Goal: Transaction & Acquisition: Purchase product/service

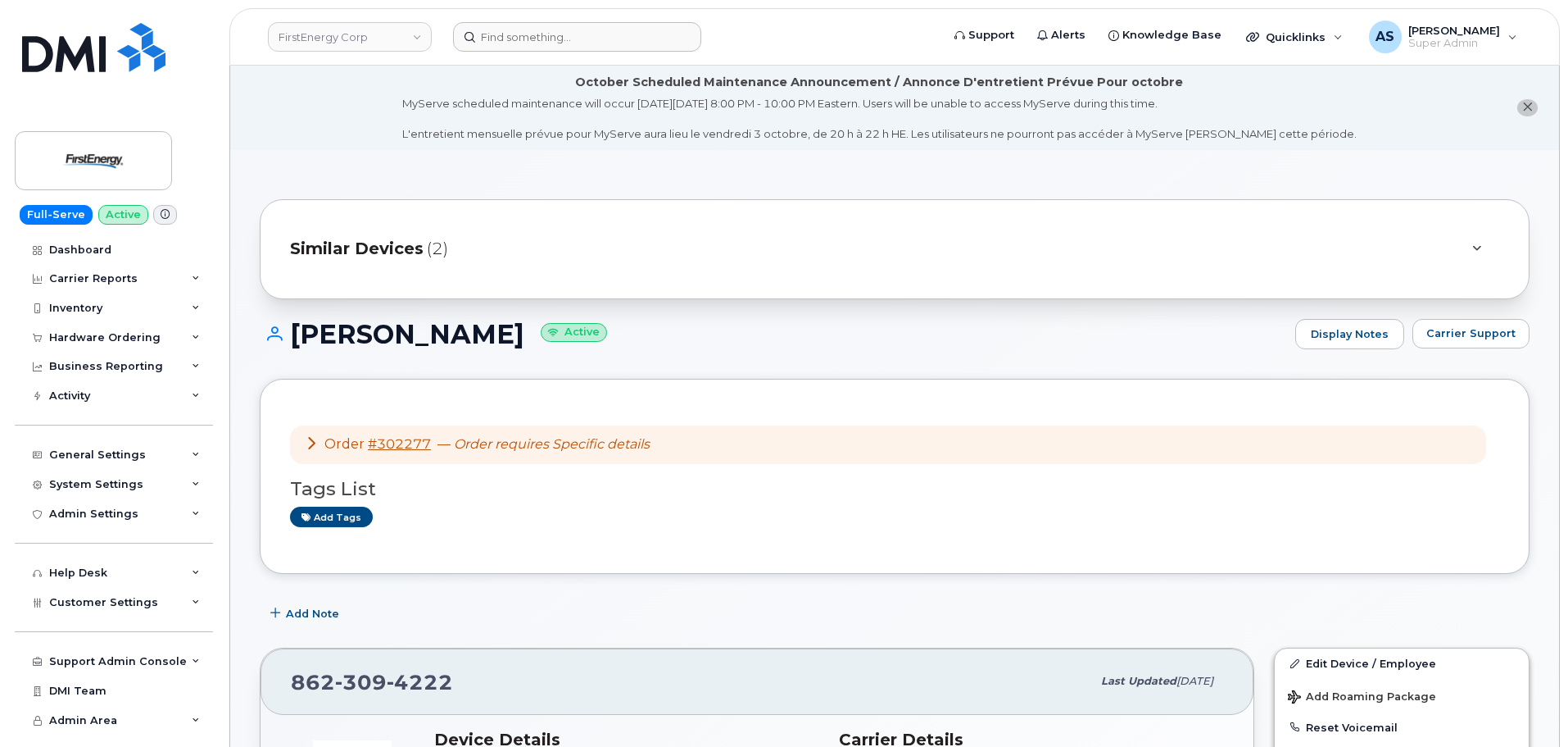
scroll to position [328, 0]
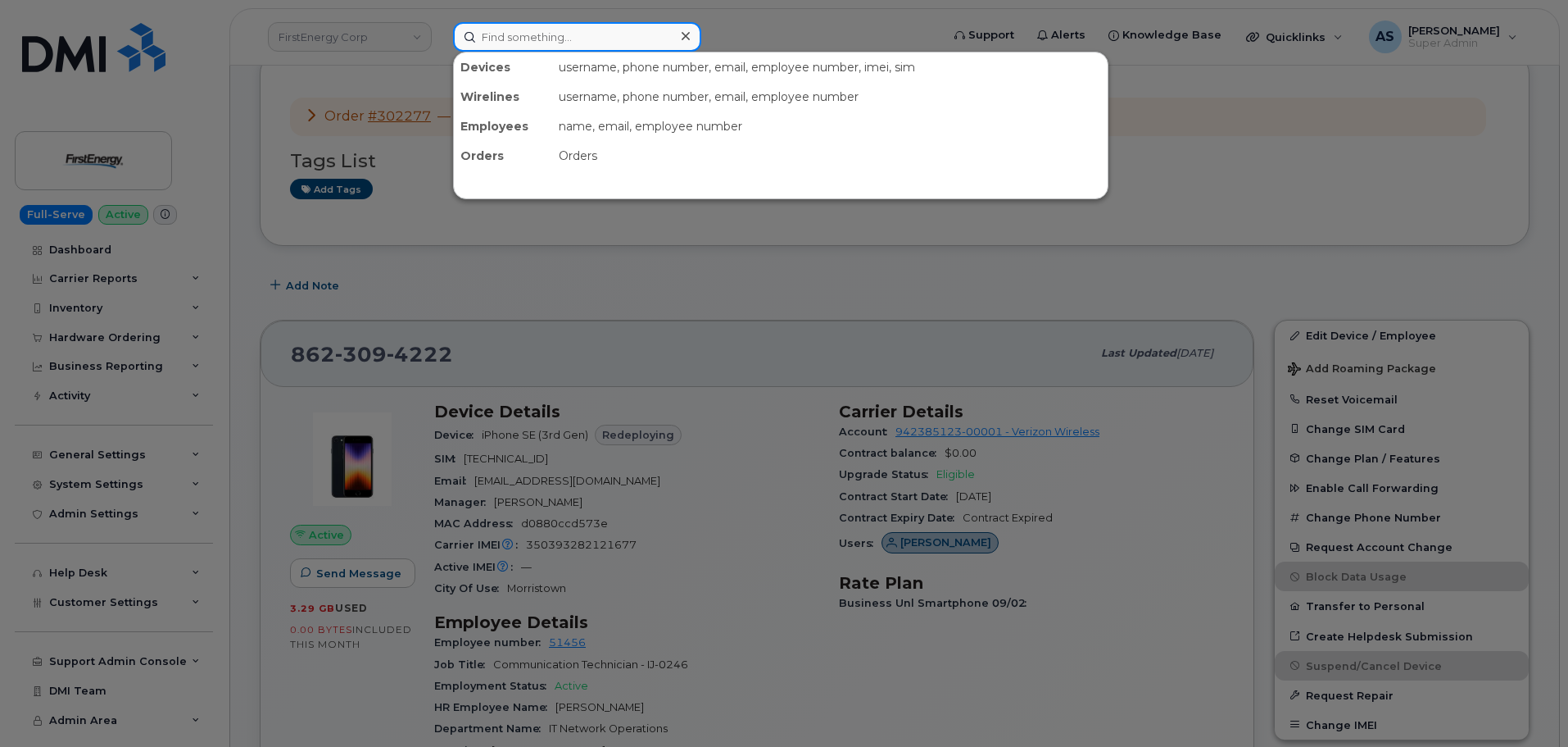
click at [586, 44] on input at bounding box center [577, 37] width 249 height 29
paste input "[PHONE_NUMBER]"
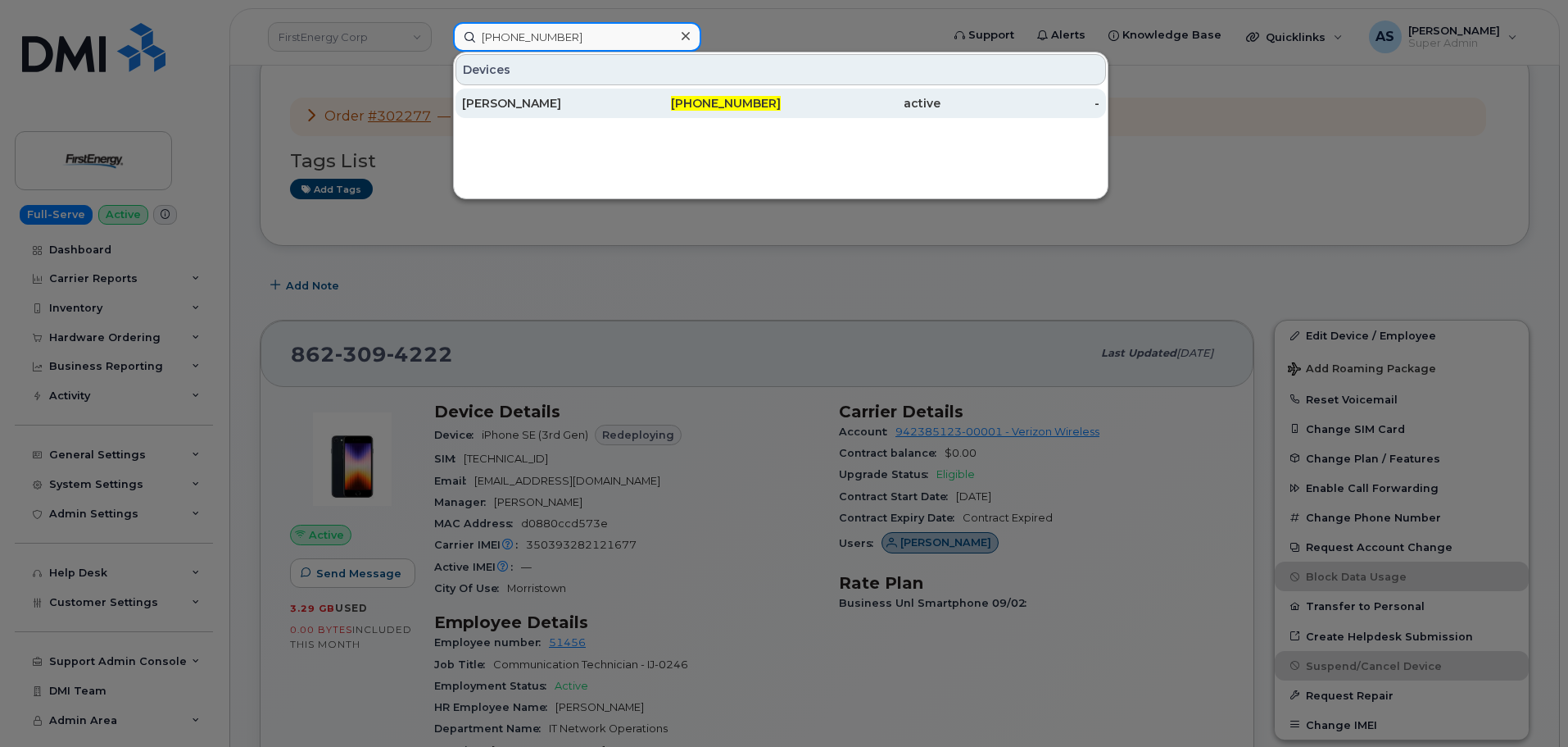
type input "913-424-7983"
click at [607, 105] on div "ROBIN JOHNSON" at bounding box center [542, 103] width 159 height 16
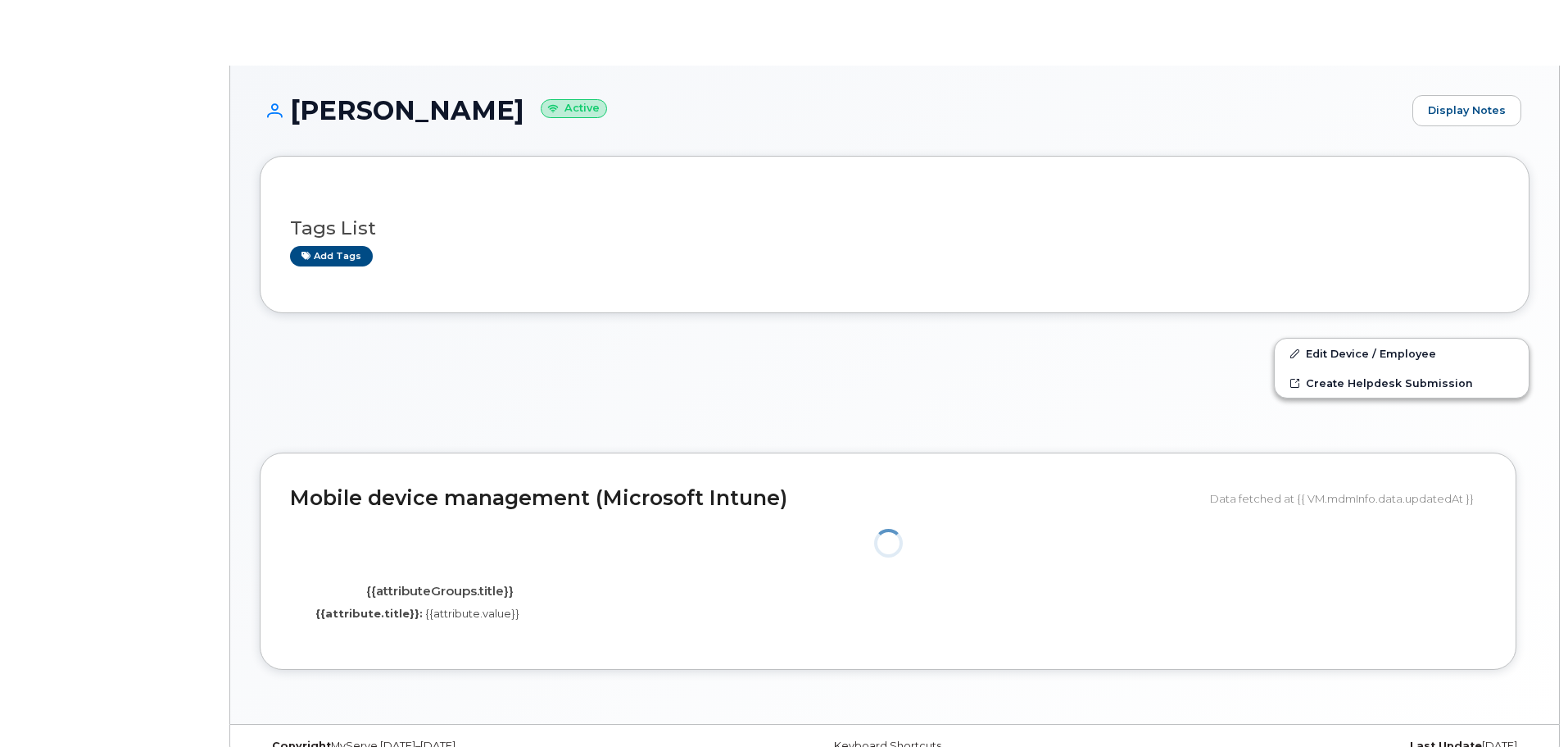
click at [611, 105] on h1 "ROBIN JOHNSON Active" at bounding box center [832, 110] width 1144 height 28
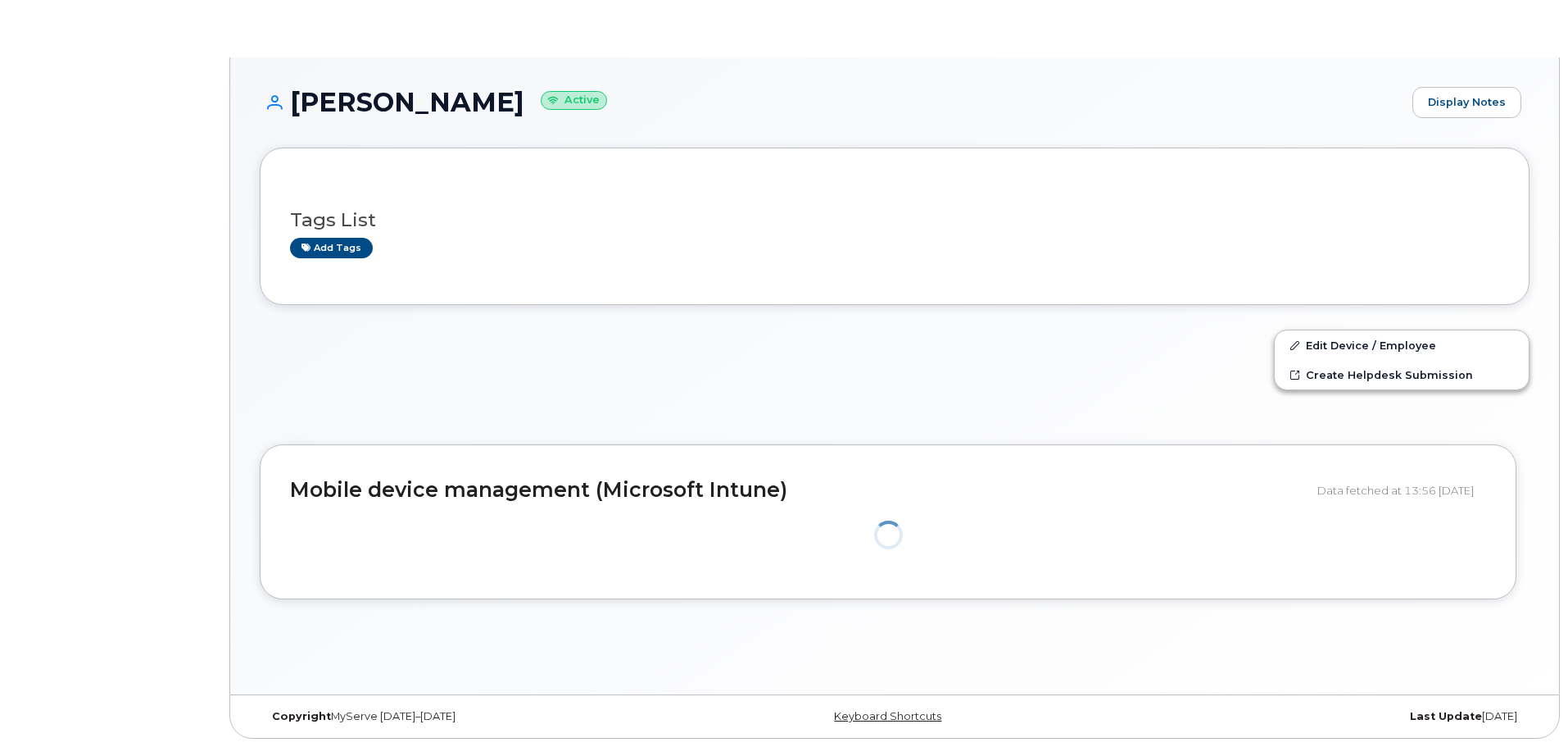
scroll to position [9, 0]
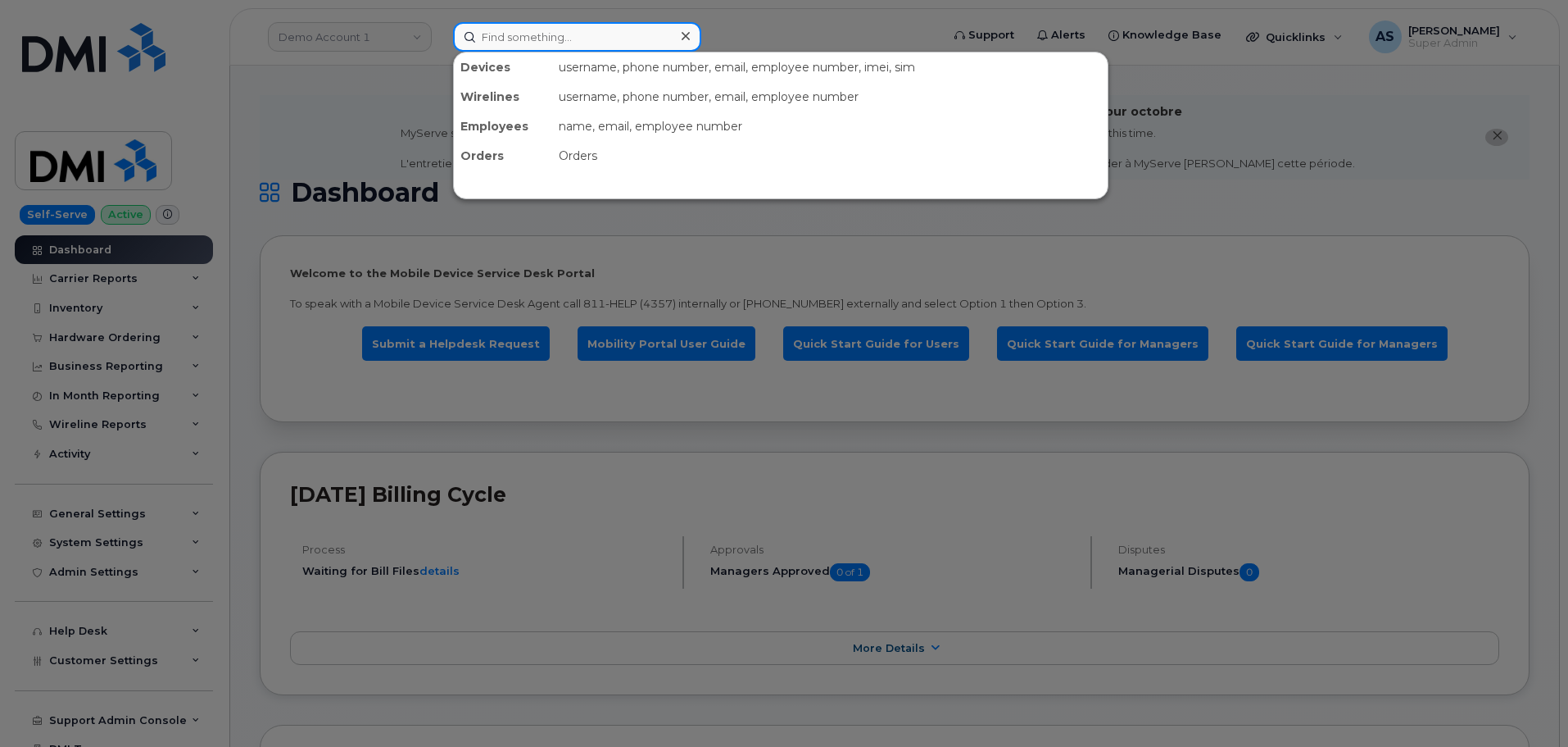
click at [525, 41] on input at bounding box center [577, 37] width 249 height 29
paste input "913-424-7983"
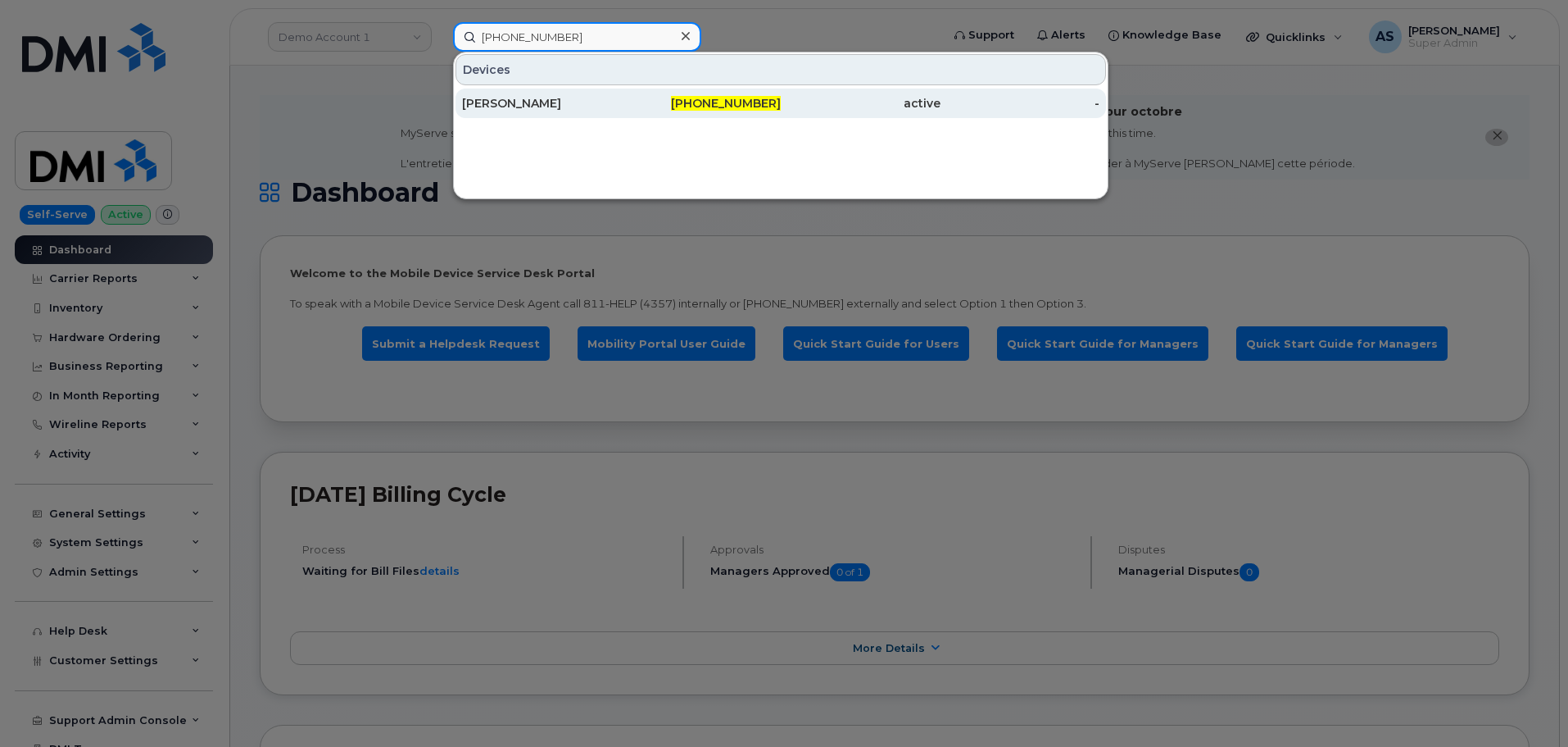
type input "913-424-7983"
click at [592, 105] on div "[PERSON_NAME]" at bounding box center [542, 103] width 159 height 16
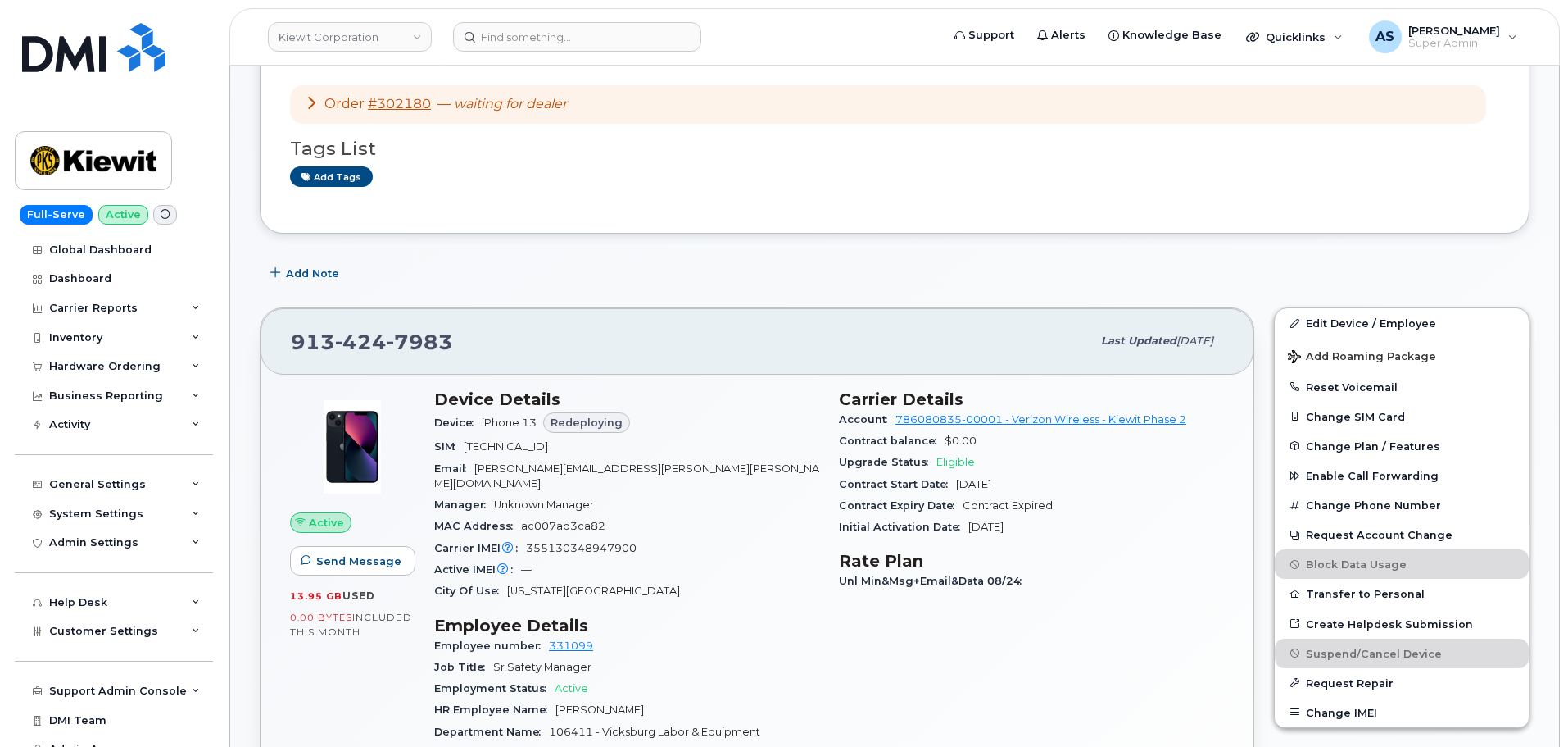
scroll to position [246, 0]
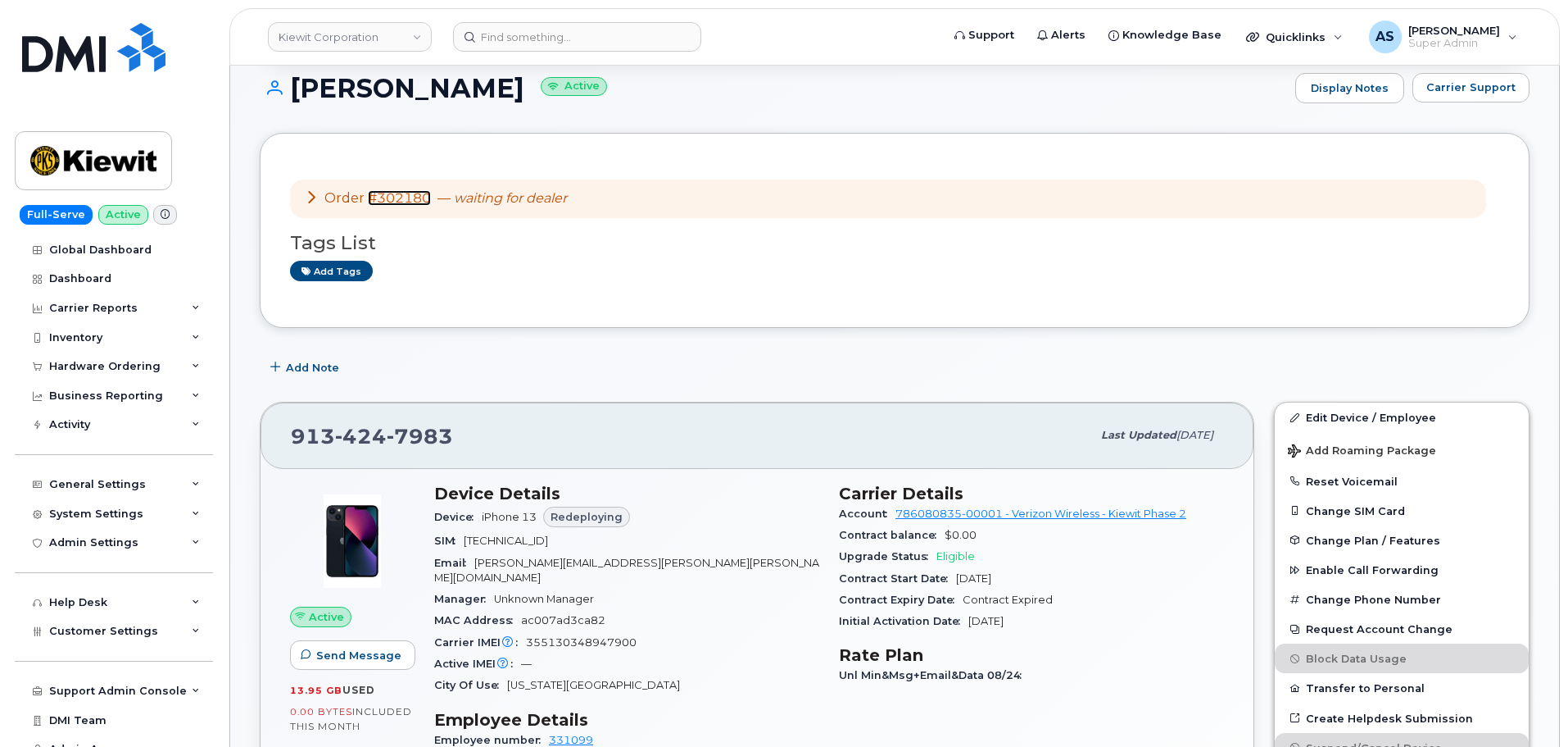
click at [387, 192] on link "#302180" at bounding box center [400, 198] width 63 height 15
click at [98, 40] on img at bounding box center [93, 47] width 143 height 49
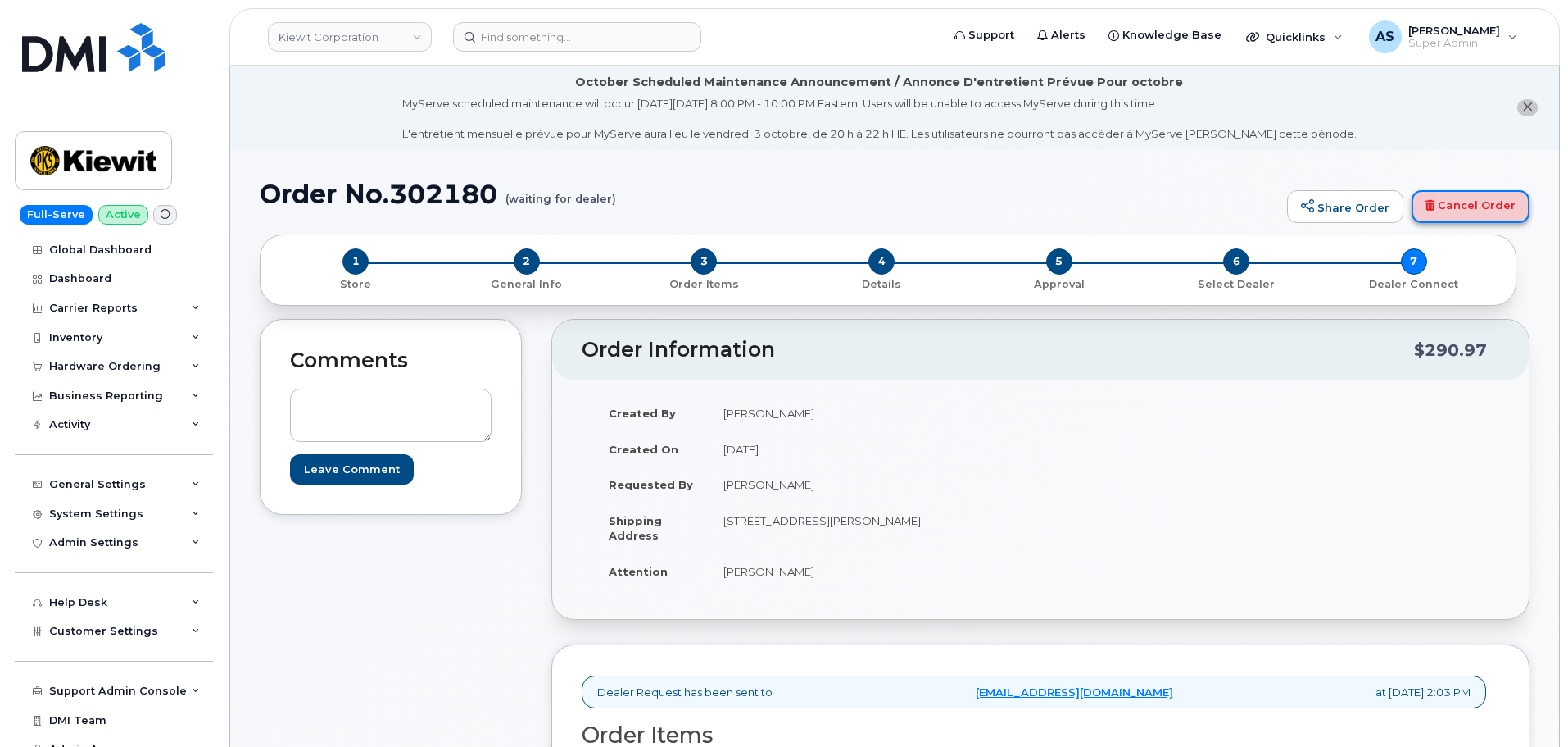
click at [1498, 200] on link "Cancel Order" at bounding box center [1471, 207] width 118 height 33
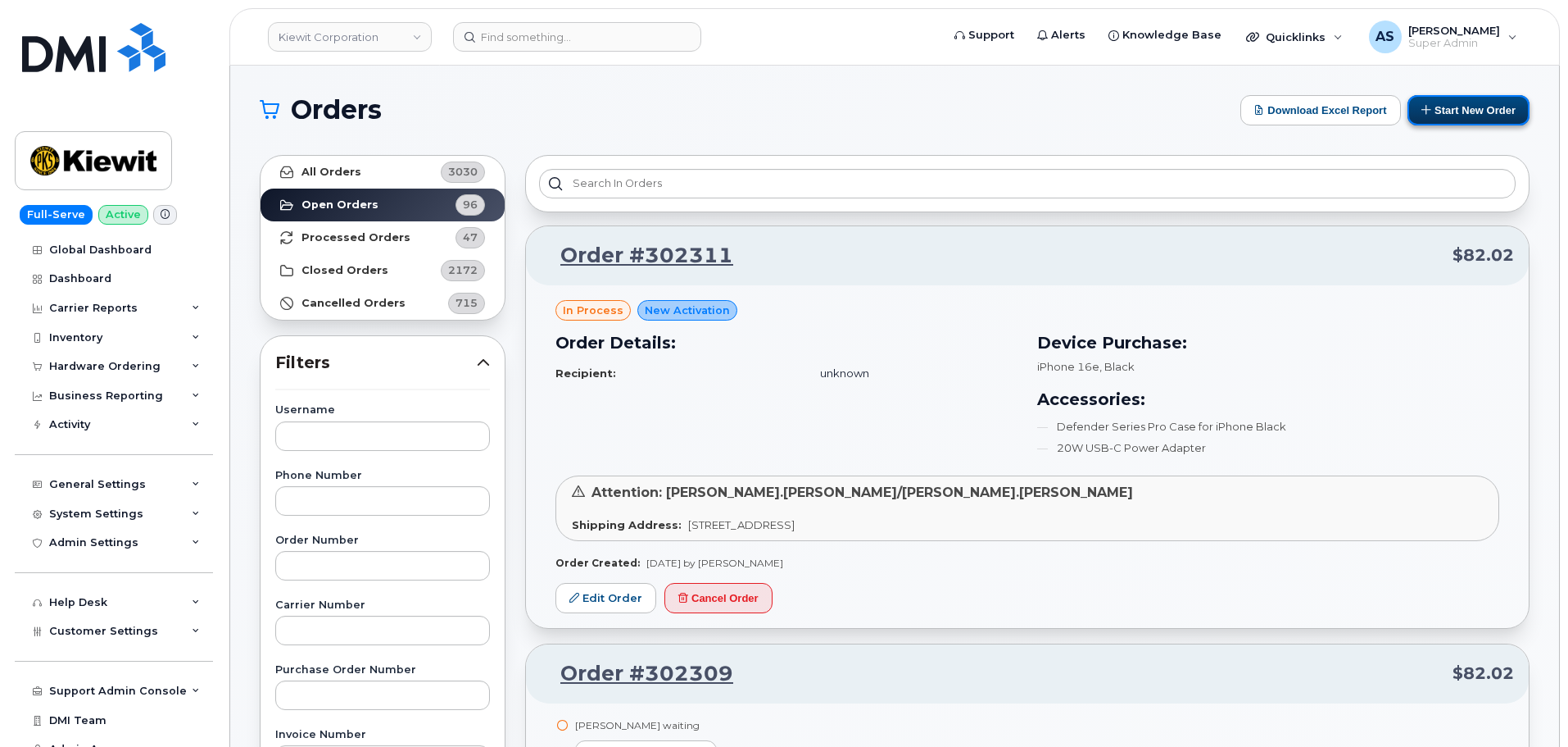
click at [1475, 110] on button "Start New Order" at bounding box center [1469, 110] width 122 height 30
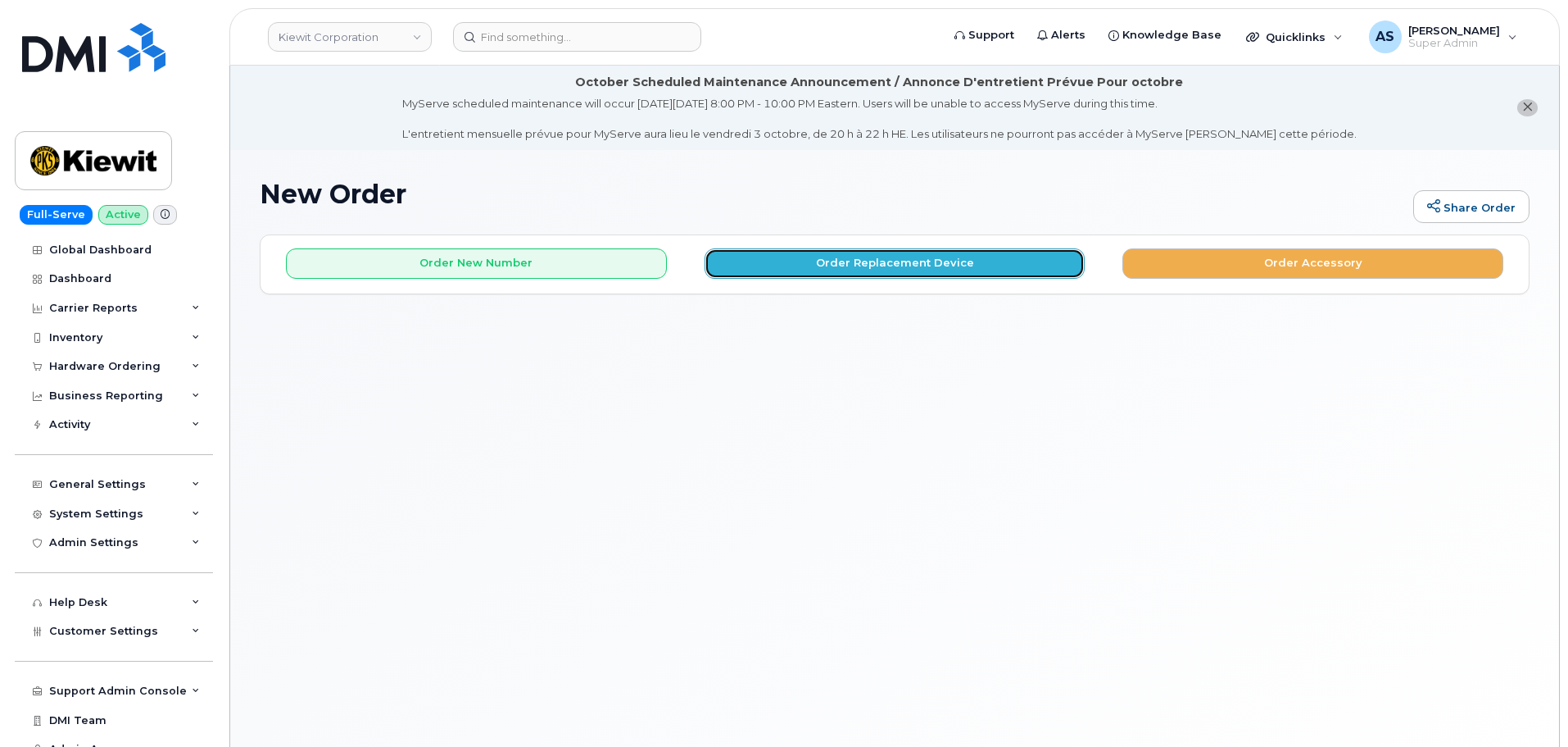
click at [760, 255] on button "Order Replacement Device" at bounding box center [895, 263] width 381 height 30
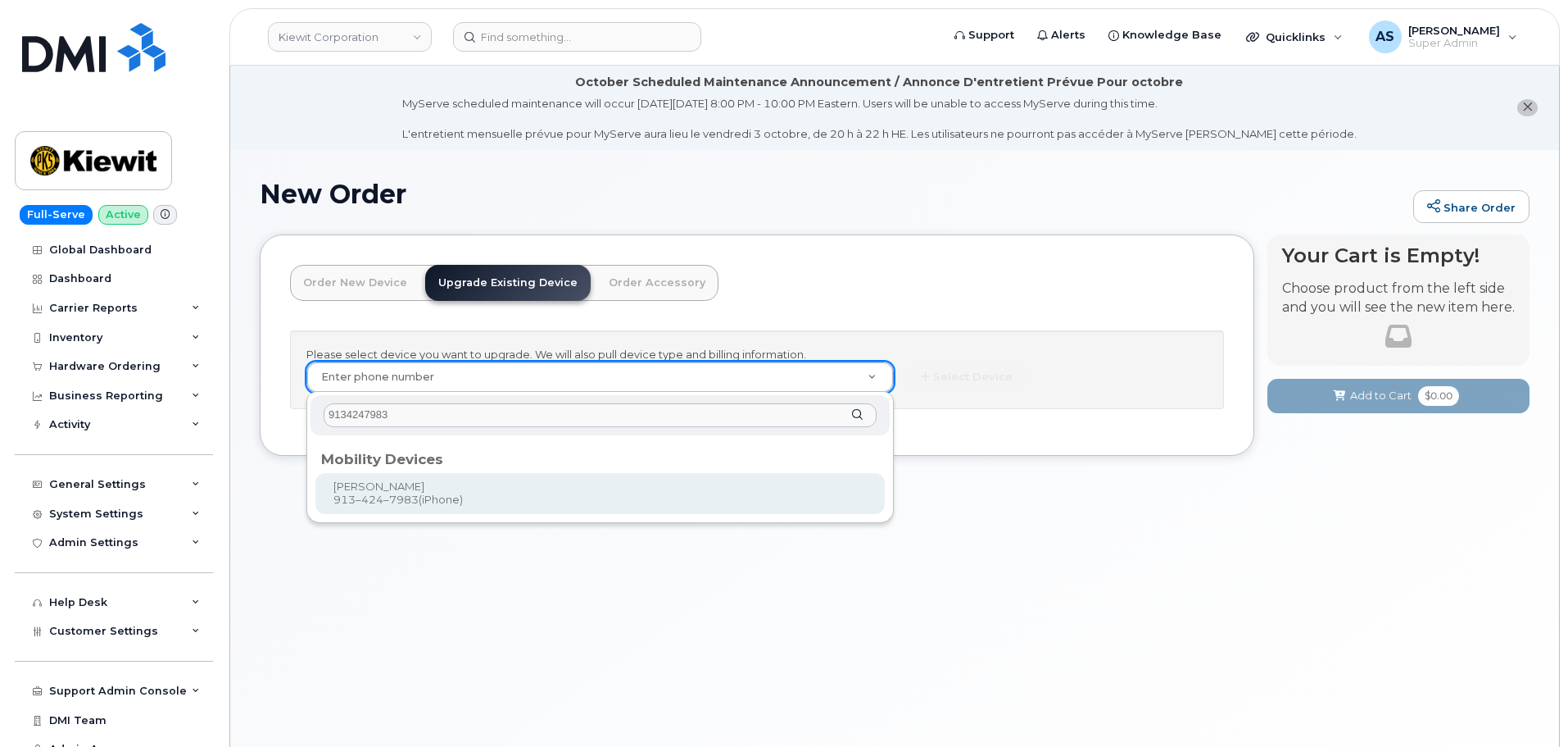
type input "9134247983"
type input "1174036"
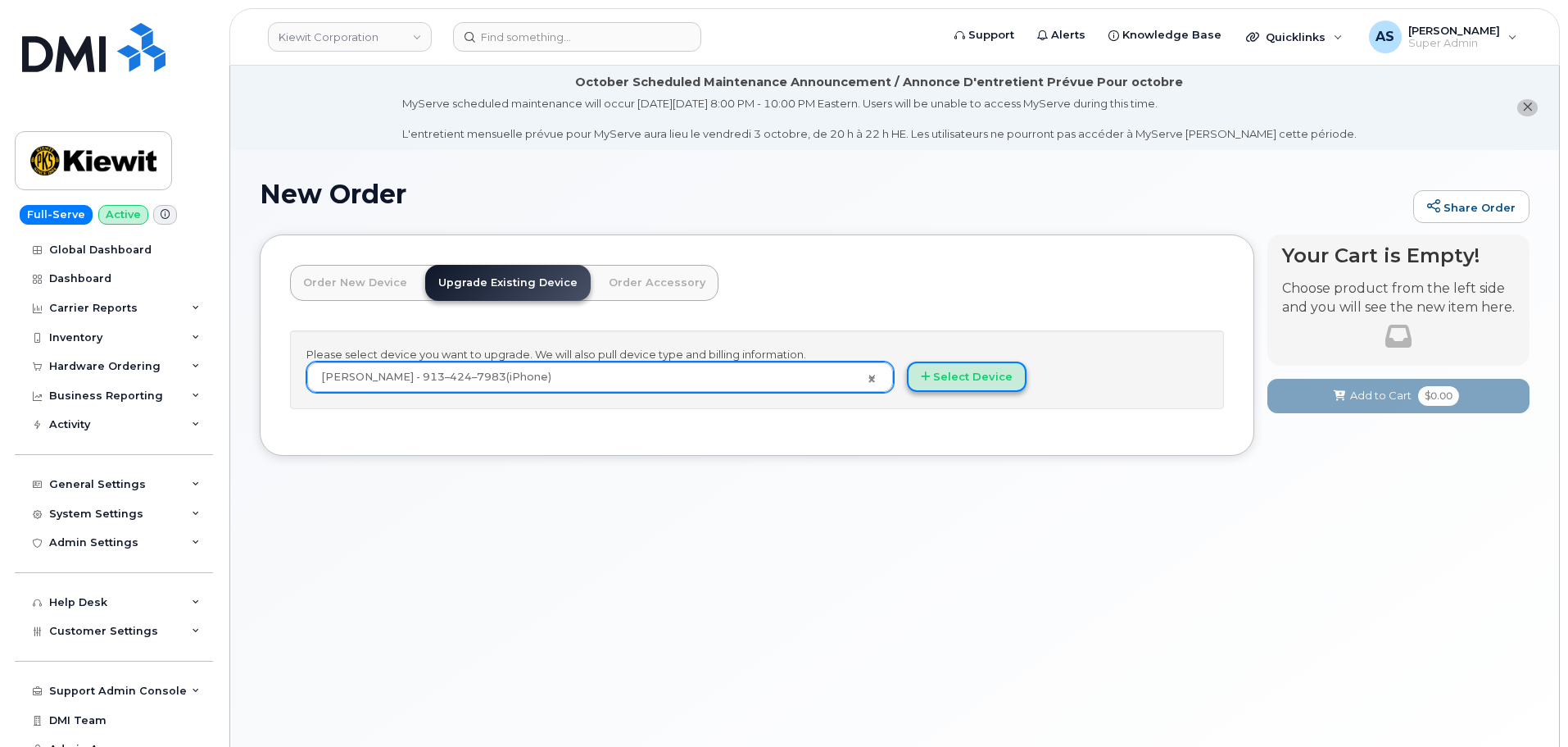
click at [983, 385] on button "Select Device" at bounding box center [967, 376] width 120 height 30
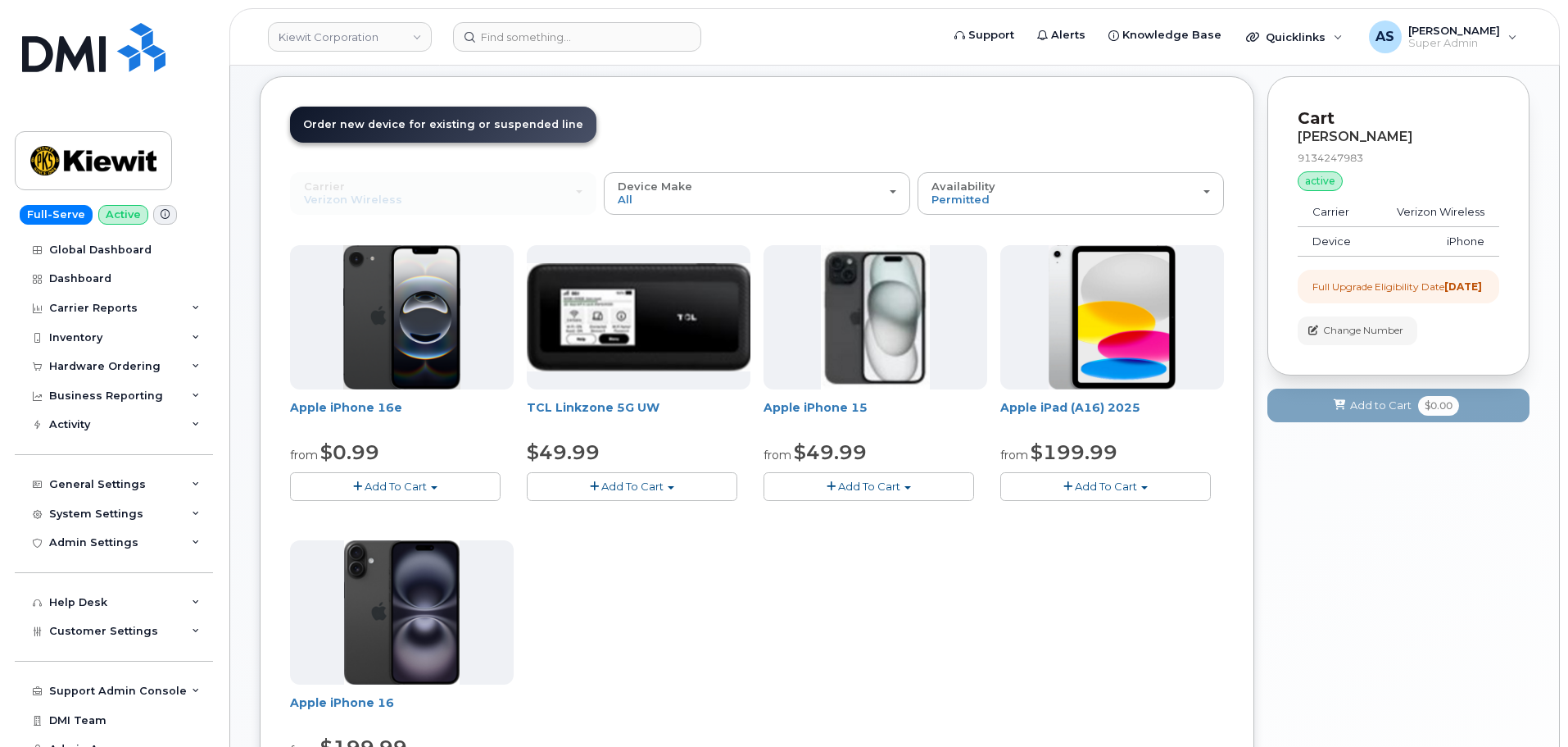
scroll to position [164, 0]
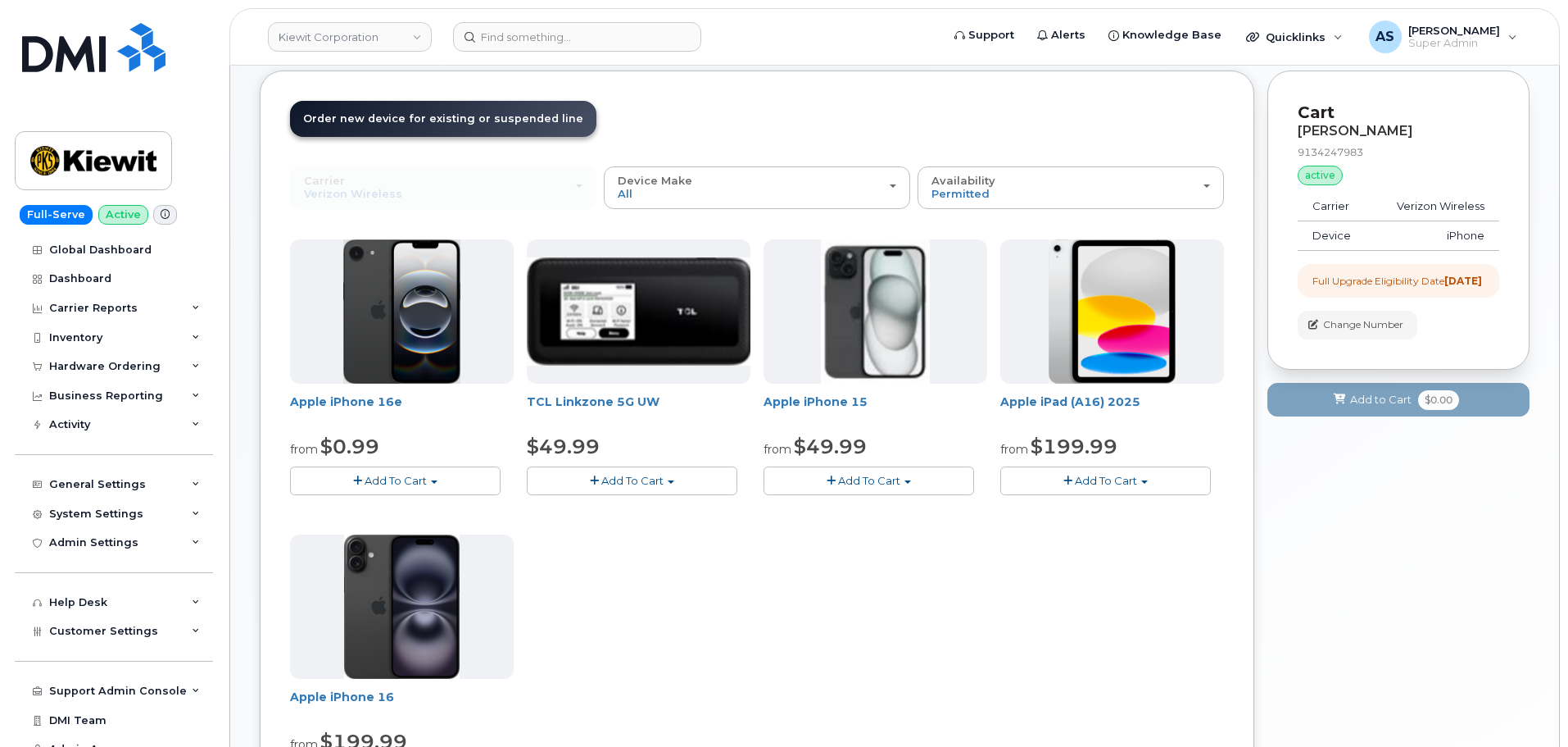
click at [754, 600] on div "Apple iPhone 16e from $0.99 Add To Cart $0.99 - 2 Year Upgrade (128GB) $599.99 …" at bounding box center [756, 527] width 934 height 577
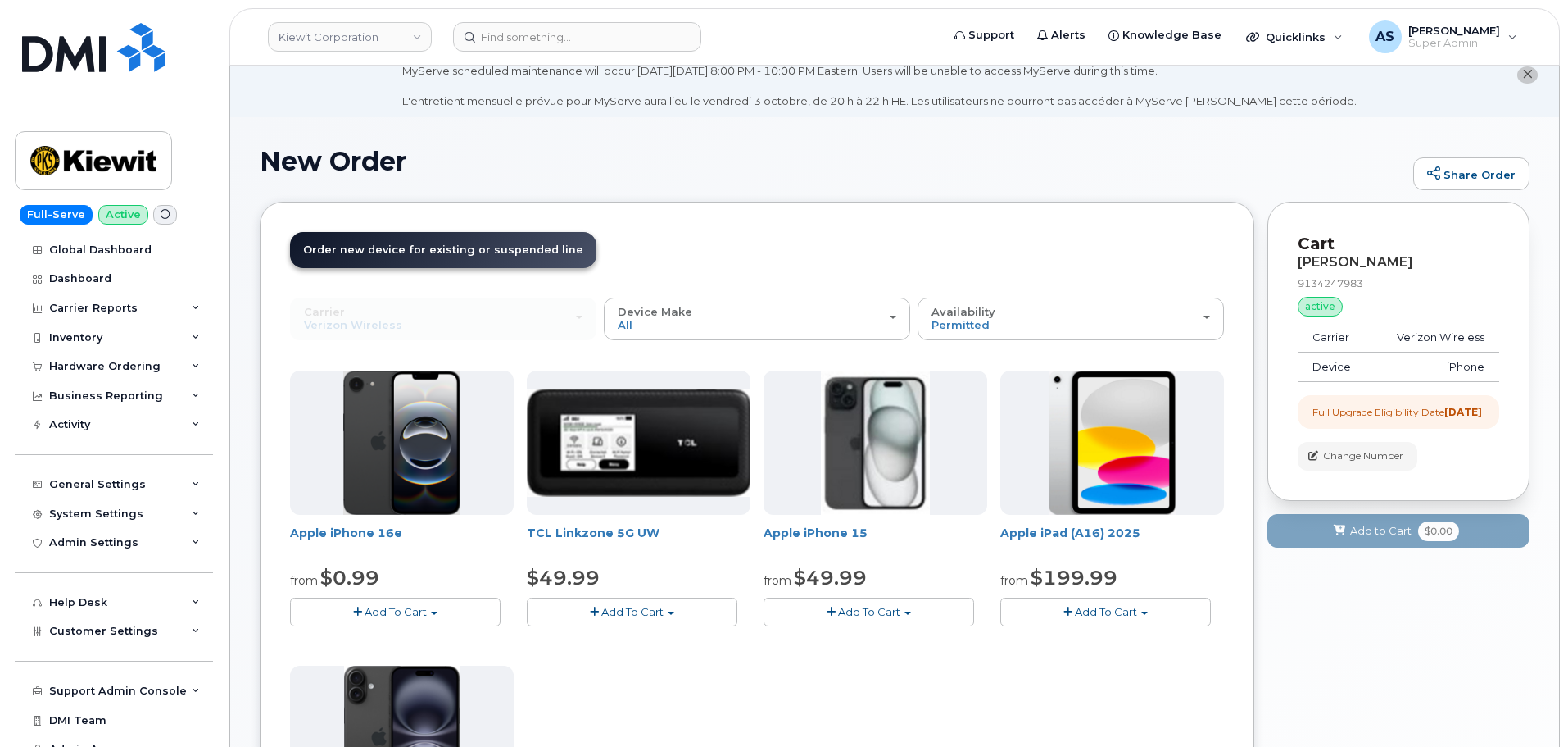
scroll to position [0, 0]
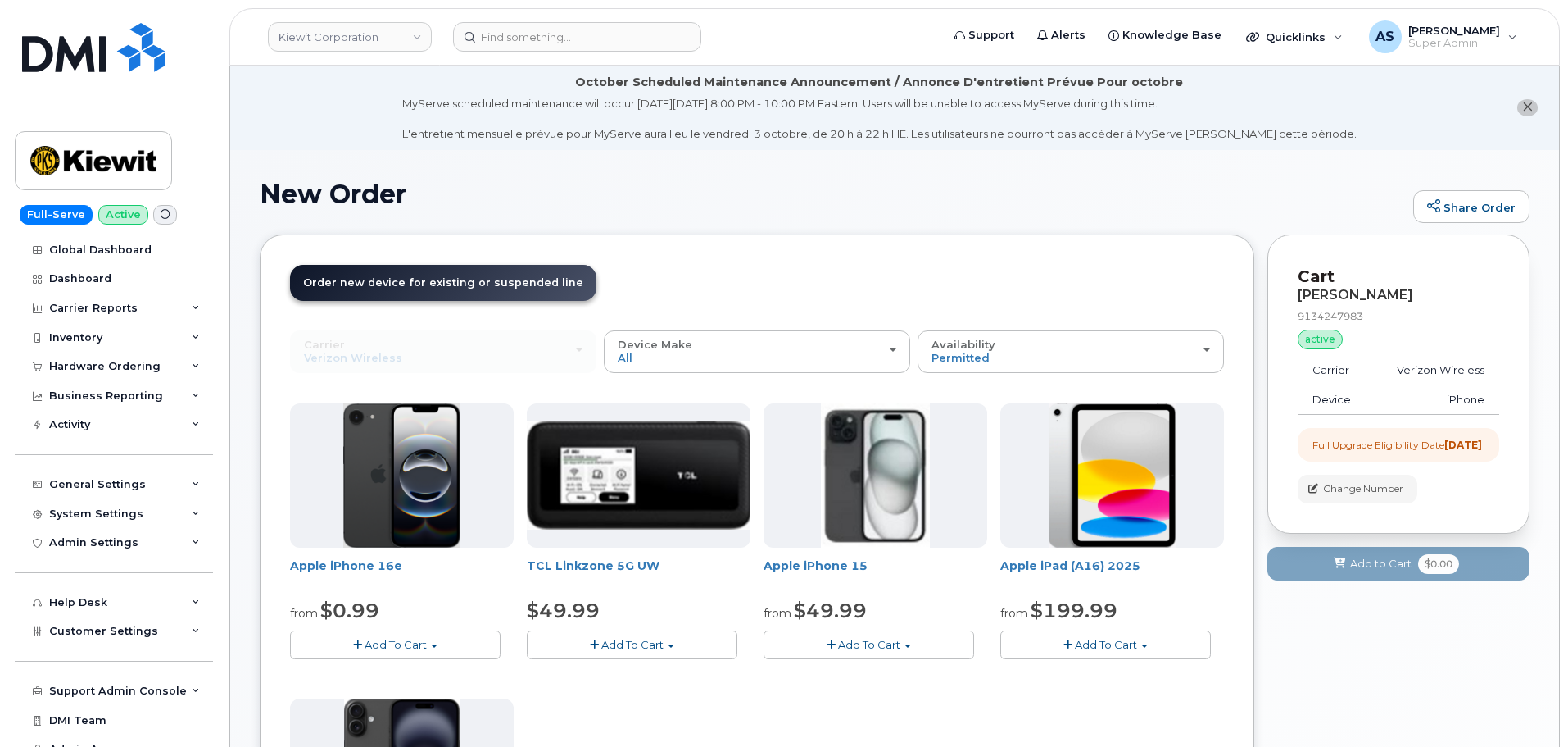
click at [1266, 642] on div "Order New Device Upgrade Existing Device Order Accessory Order new device and n…" at bounding box center [894, 741] width 1270 height 1014
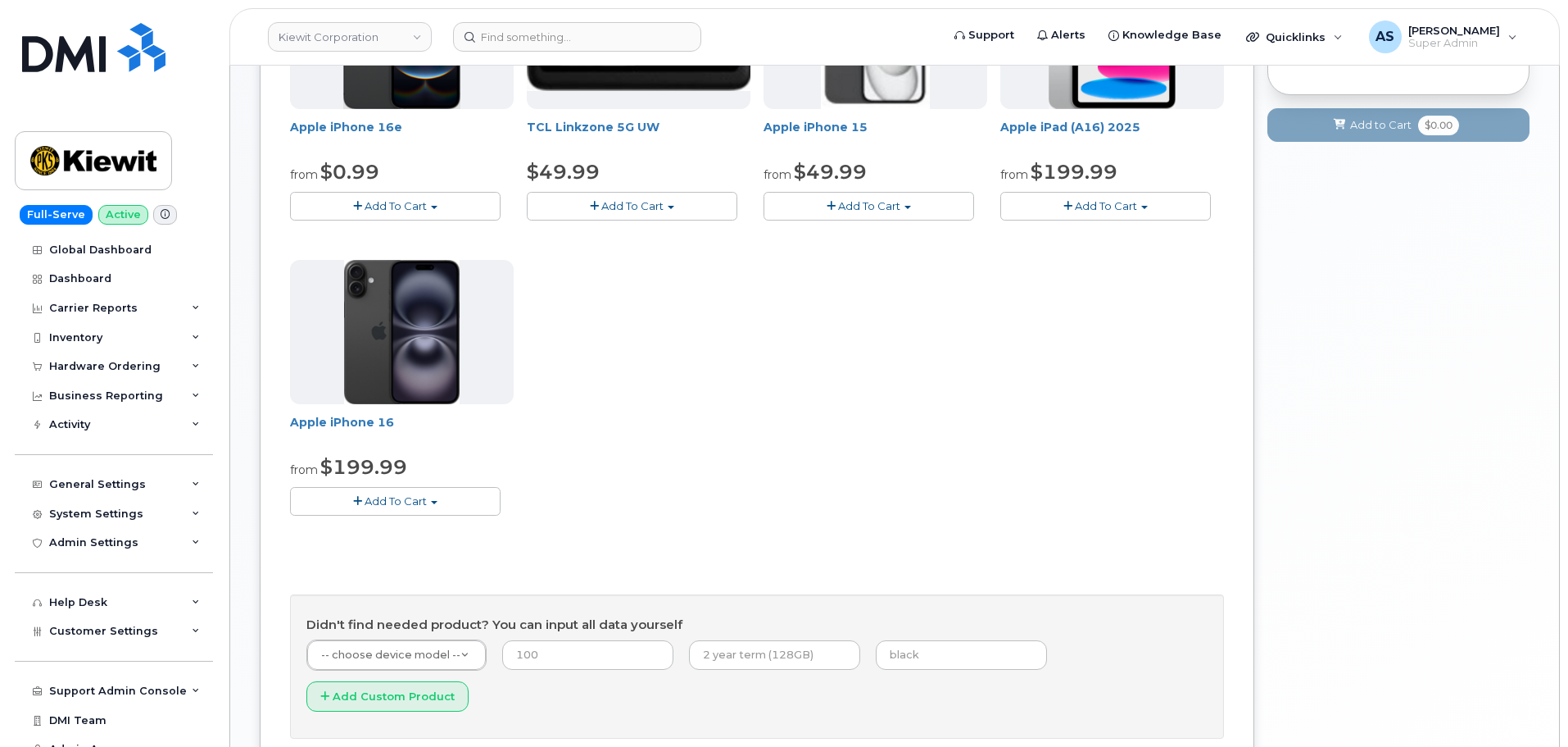
scroll to position [379, 0]
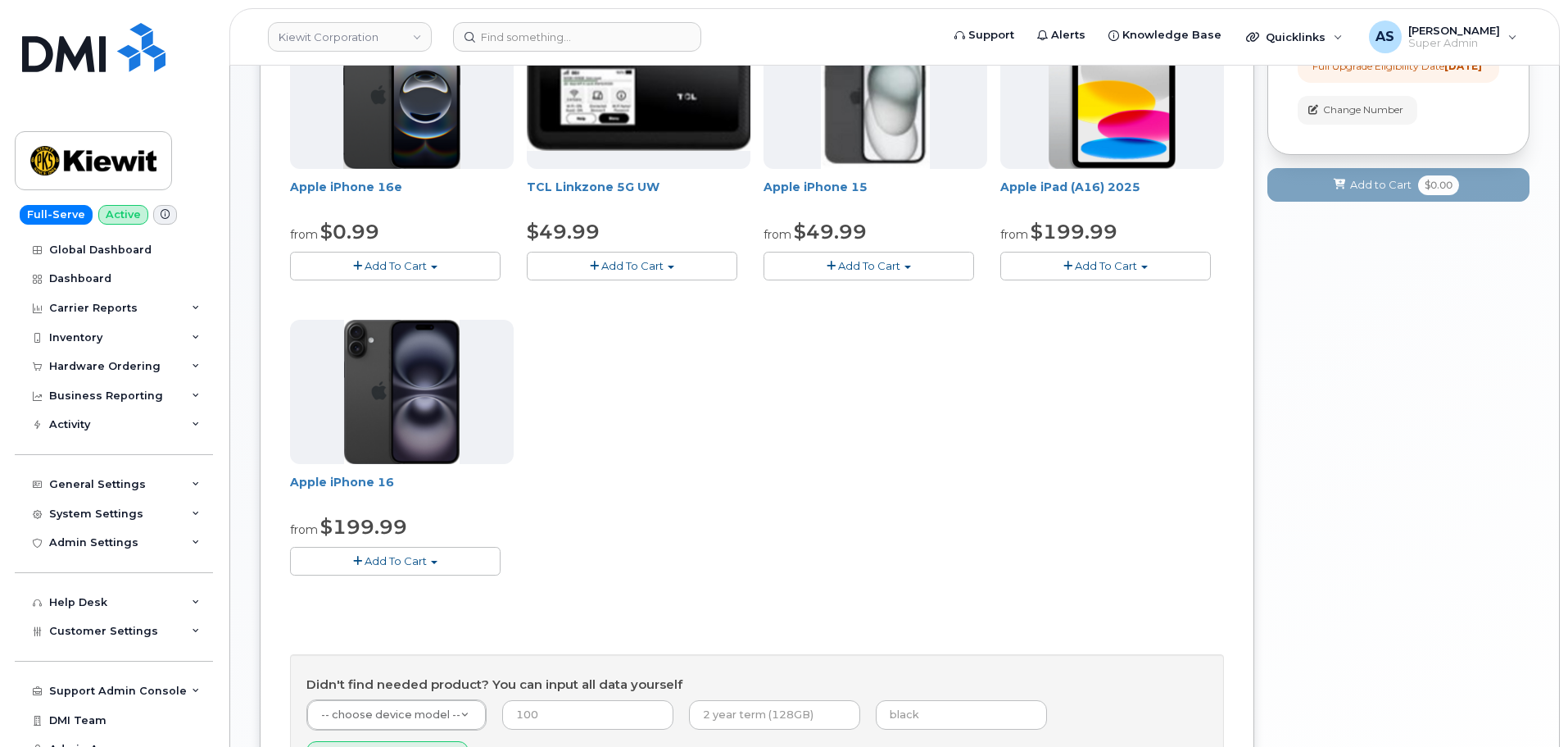
click at [425, 560] on span "Add To Cart" at bounding box center [395, 560] width 63 height 13
click at [400, 612] on link "$199.99 - 2 Year Upgrade (128GB)" at bounding box center [404, 611] width 220 height 21
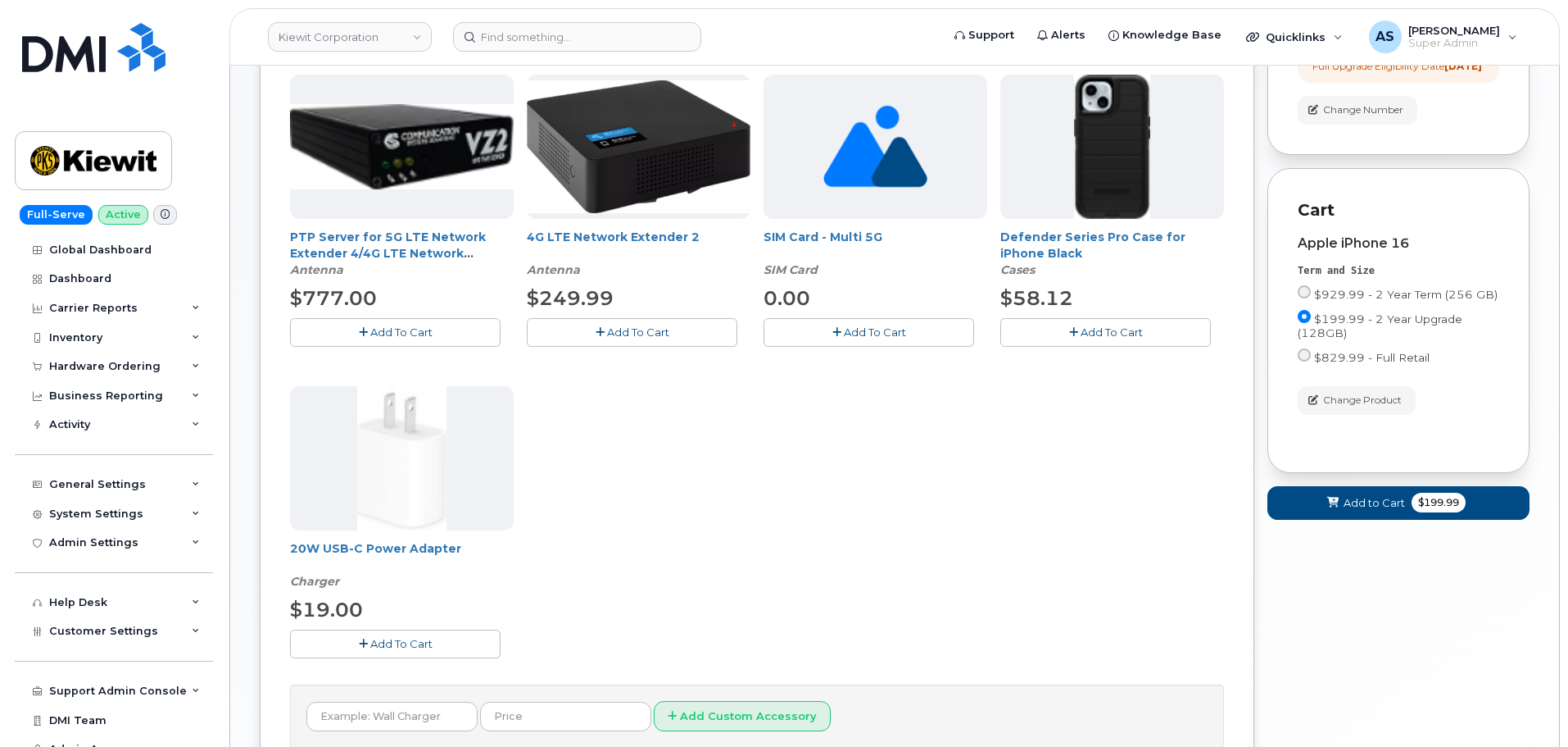
drag, startPoint x: 1040, startPoint y: 337, endPoint x: 1003, endPoint y: 360, distance: 43.6
click at [1038, 337] on button "Add To Cart" at bounding box center [1106, 332] width 211 height 28
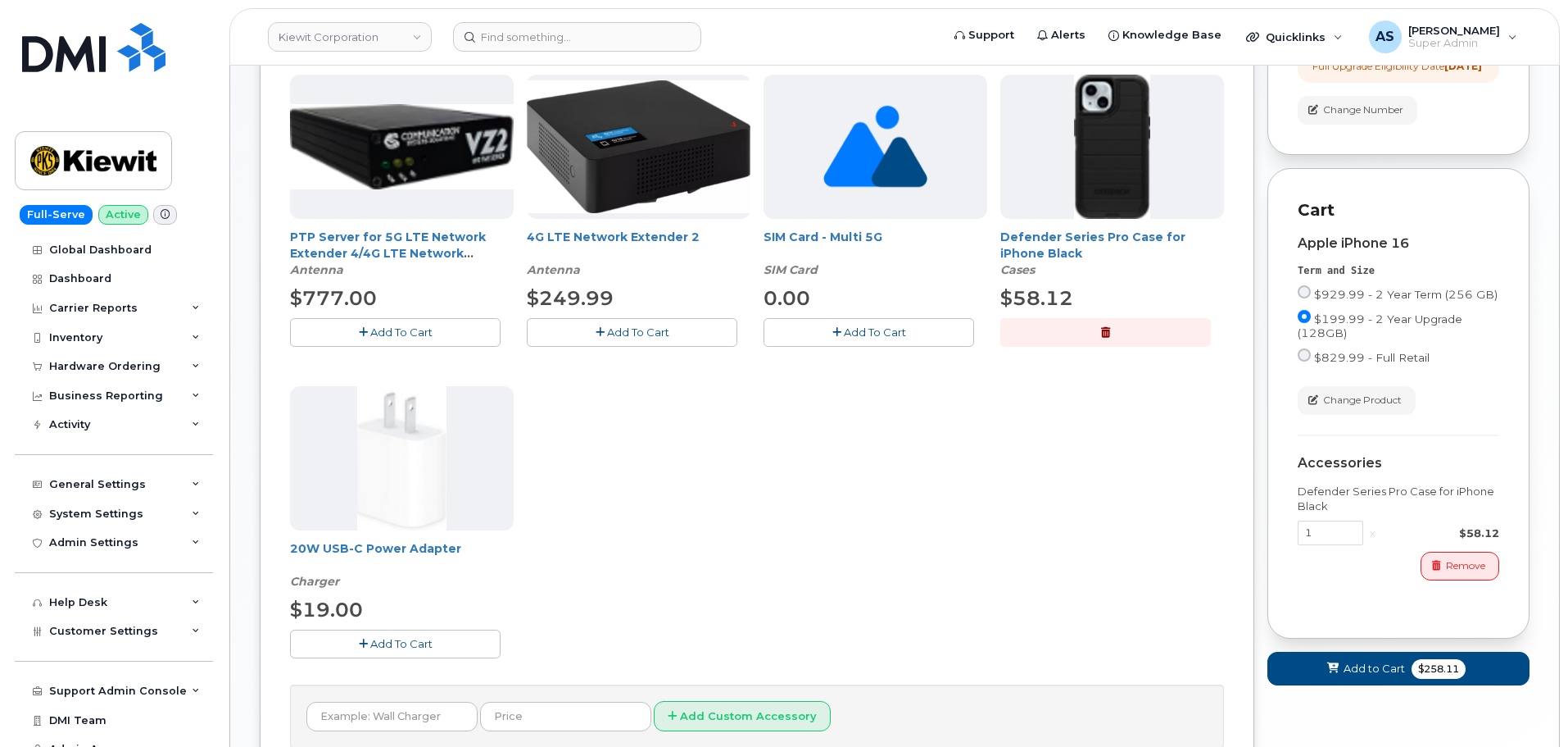
drag, startPoint x: 434, startPoint y: 638, endPoint x: 484, endPoint y: 641, distance: 50.1
click at [431, 639] on button "Add To Cart" at bounding box center [395, 643] width 211 height 28
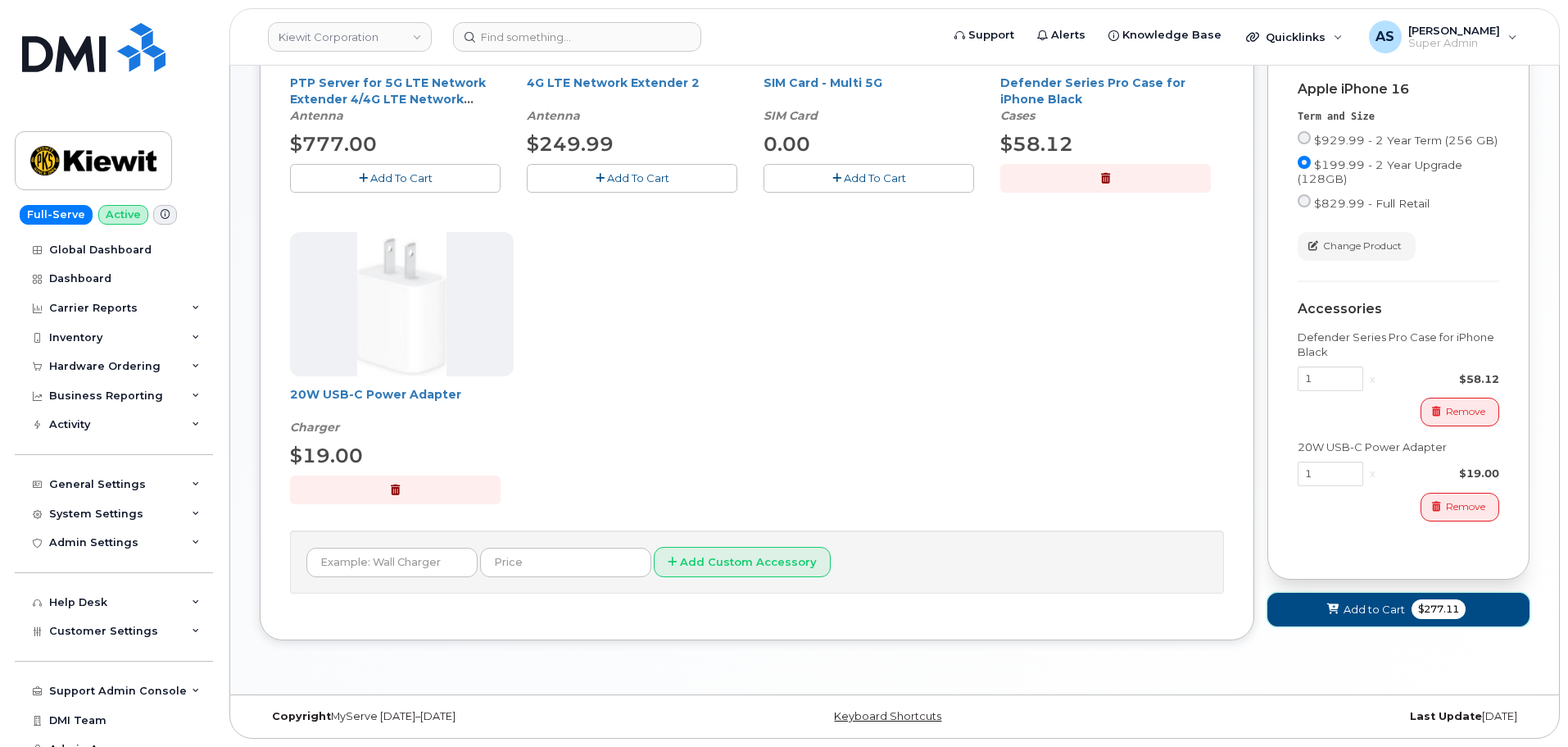
click at [1379, 617] on span "Add to Cart" at bounding box center [1374, 609] width 62 height 15
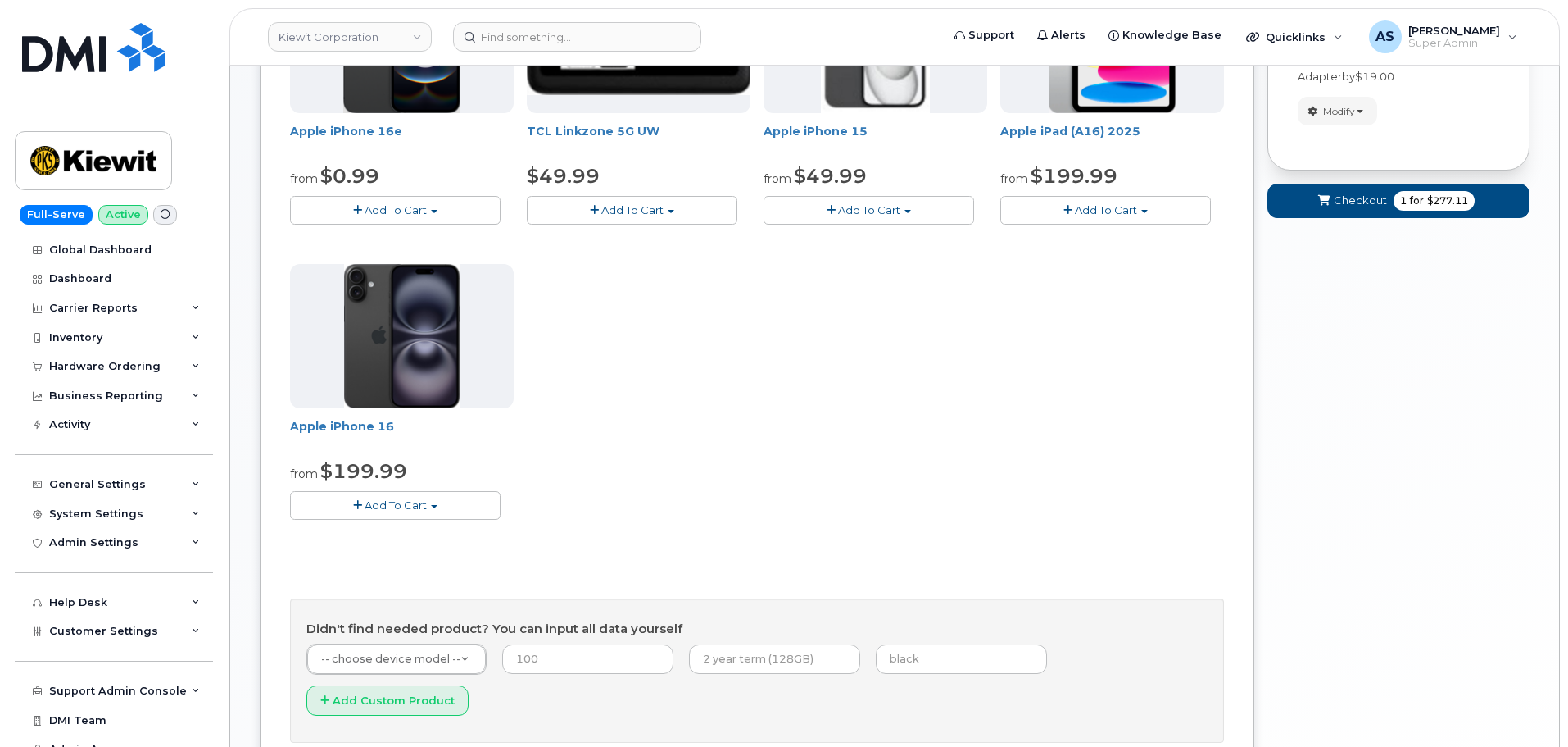
scroll to position [214, 0]
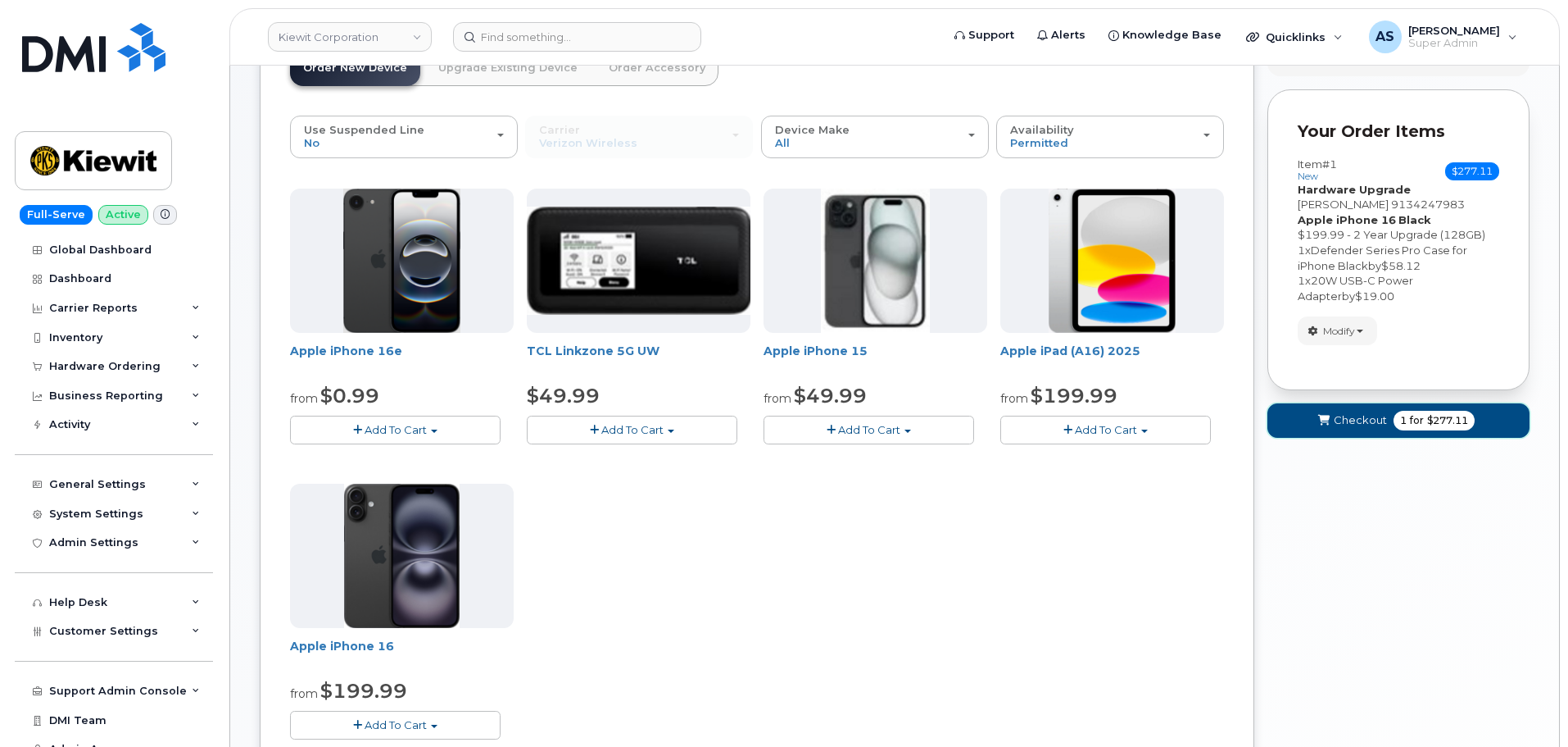
click at [1359, 427] on span "Checkout" at bounding box center [1361, 420] width 53 height 15
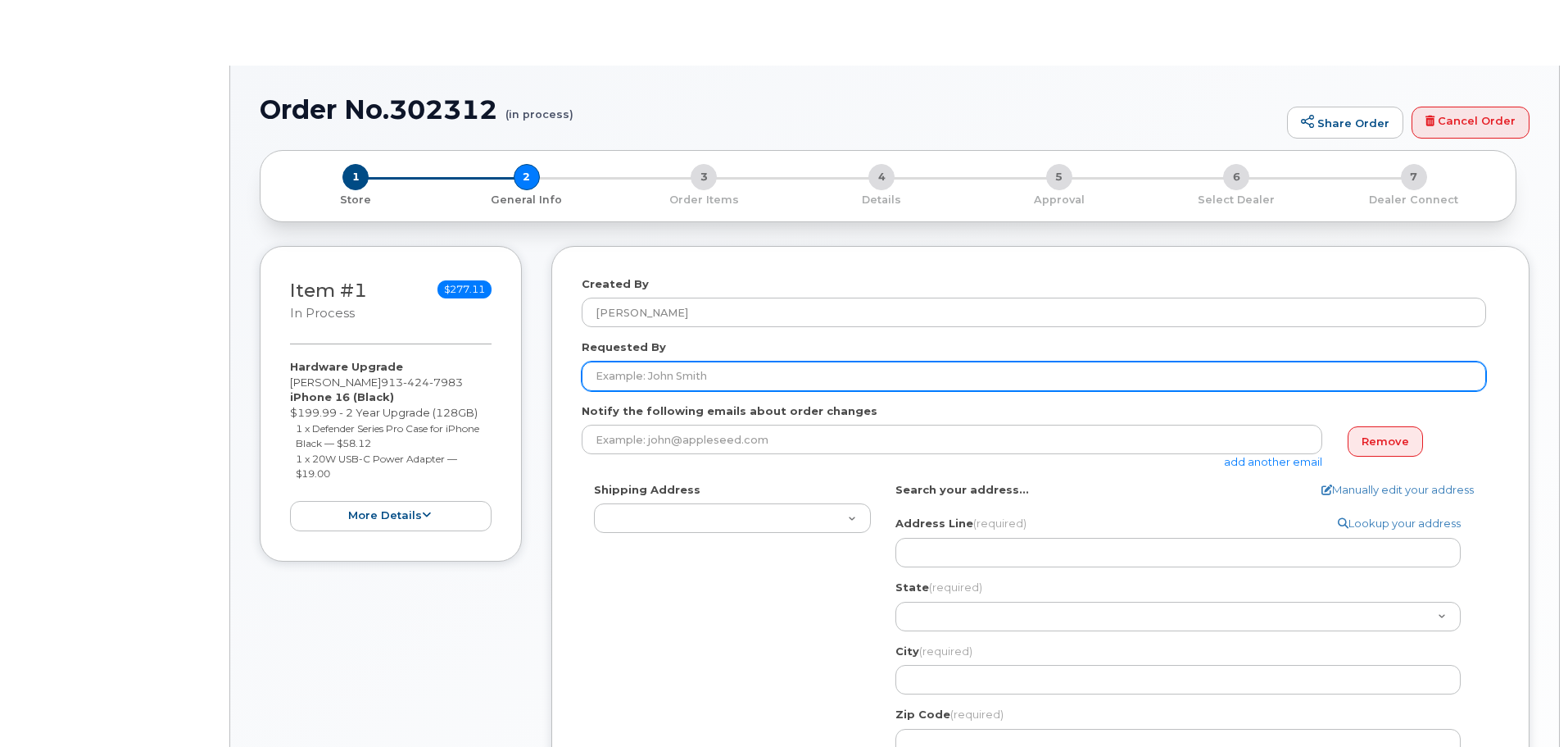
select select
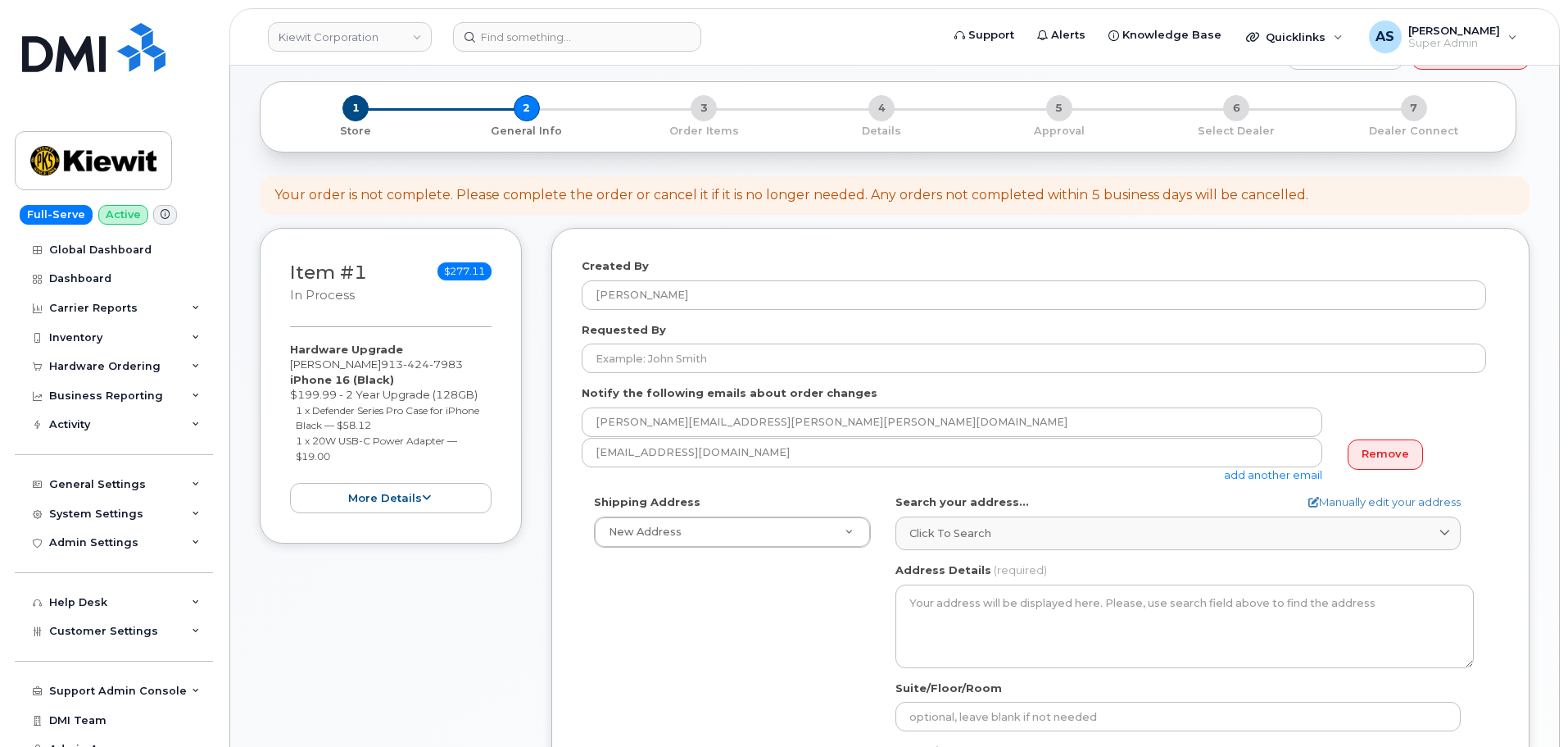
scroll to position [164, 0]
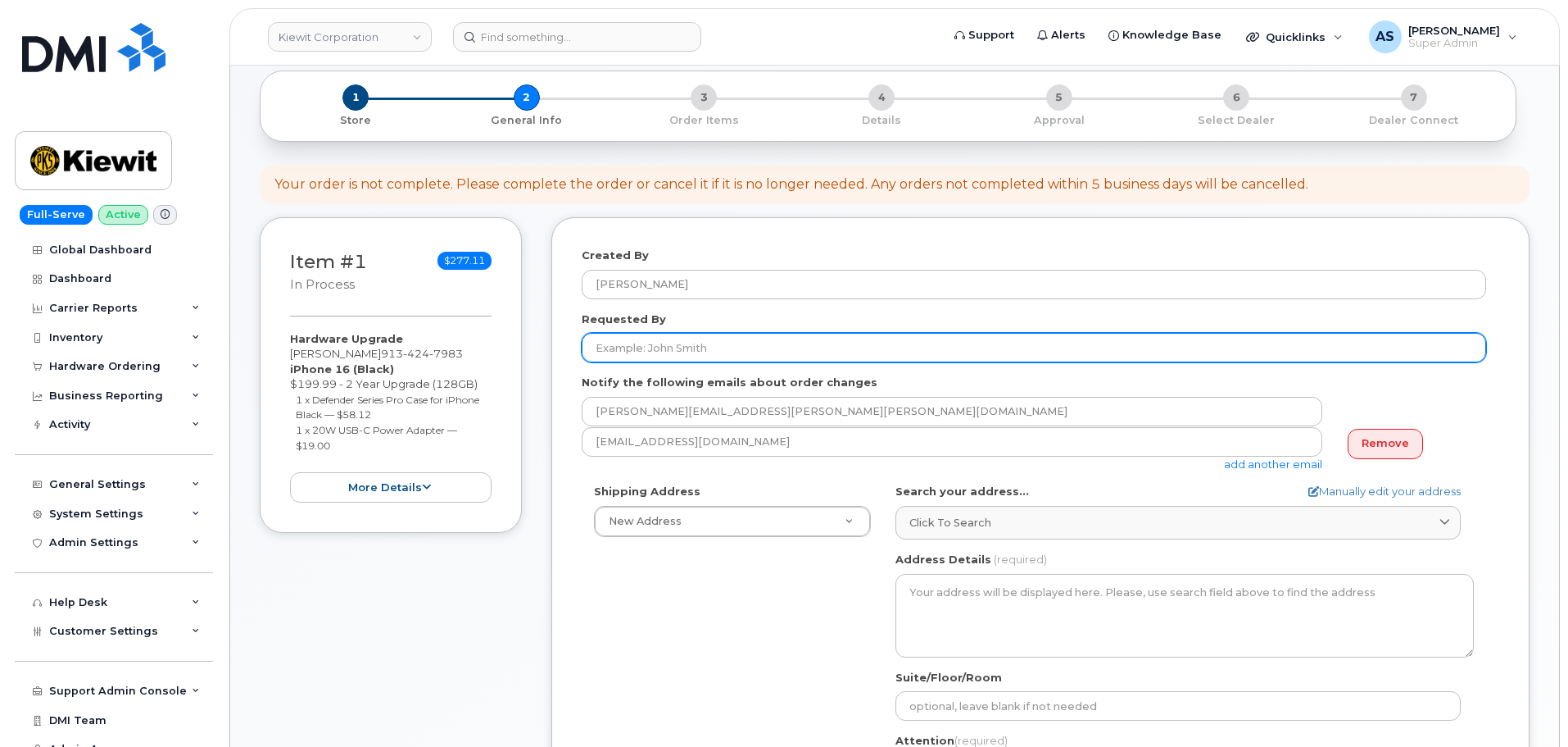
click at [619, 354] on input "Requested By" at bounding box center [1034, 347] width 904 height 29
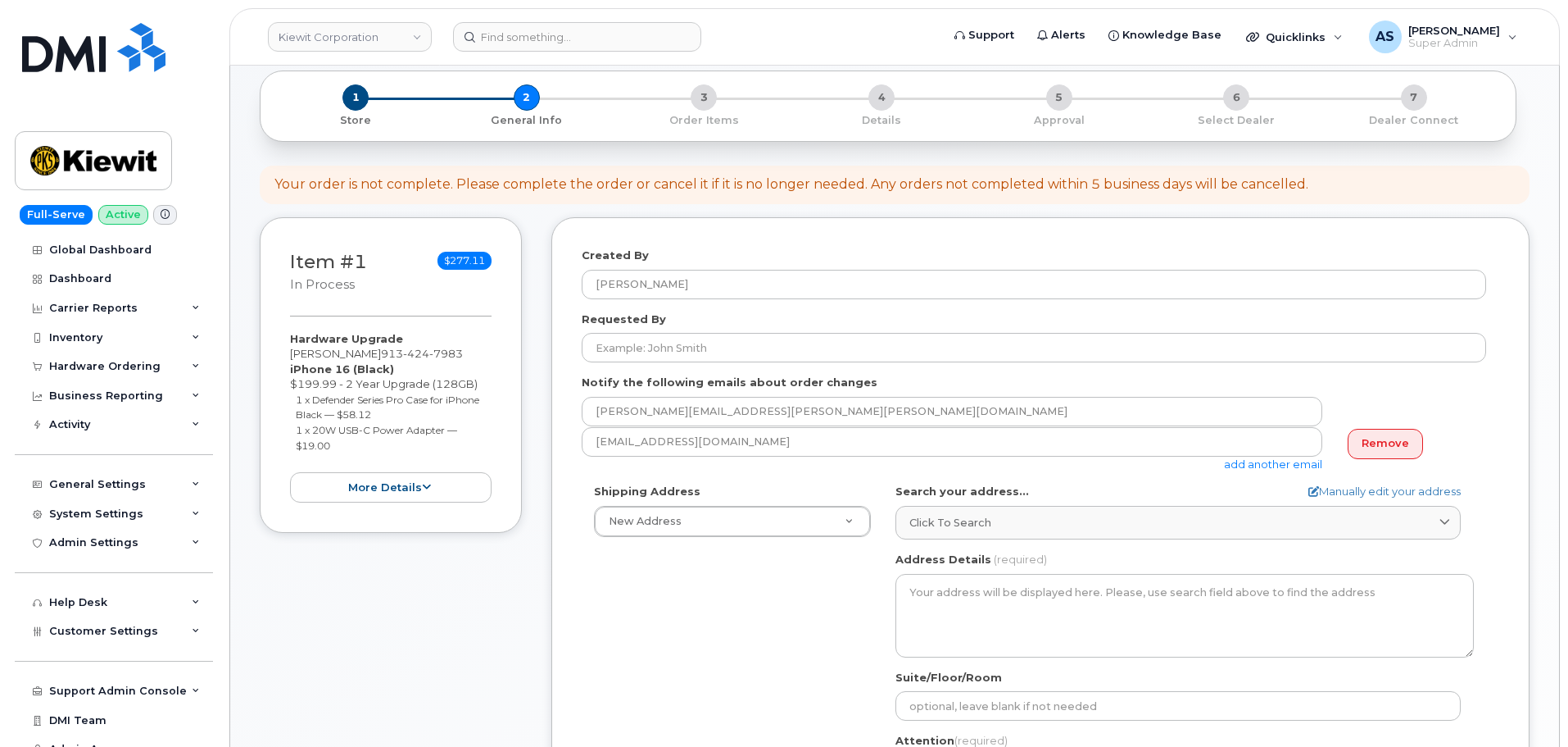
click at [719, 623] on div "Shipping Address New Address New Address 2306 Foreman Rd 118 Caddo Dr 2306 fore…" at bounding box center [1034, 672] width 904 height 377
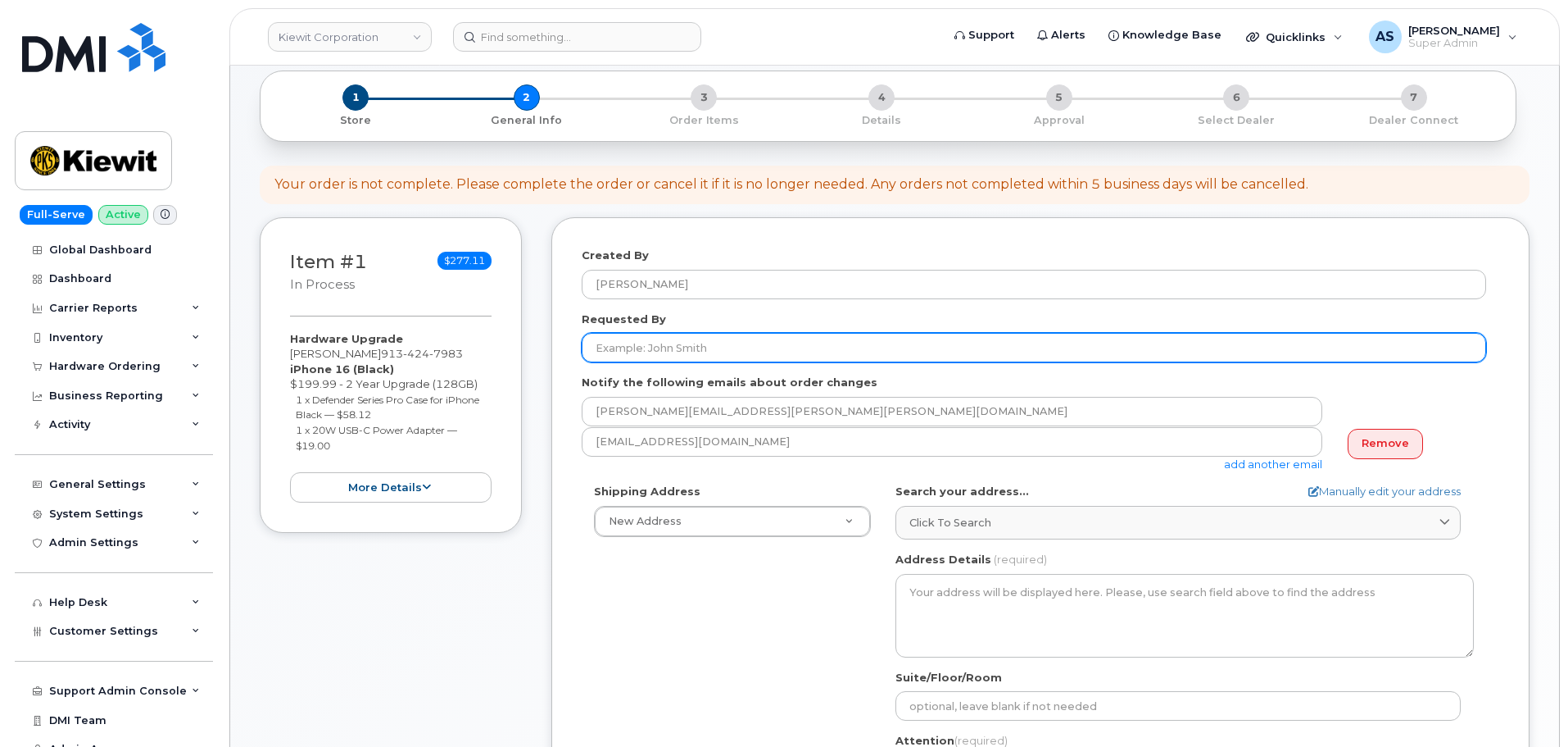
click at [718, 358] on input "Requested By" at bounding box center [1034, 347] width 904 height 29
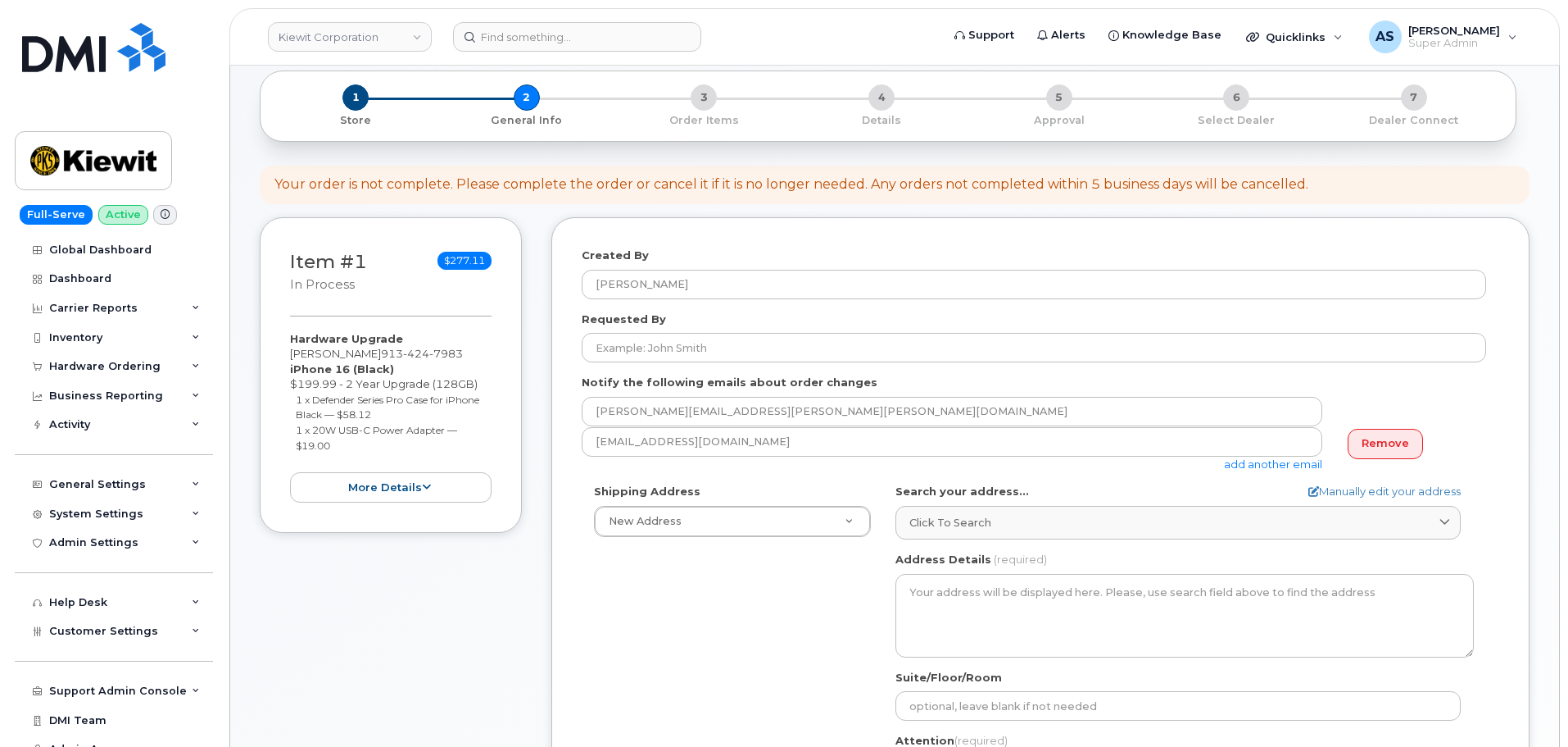
click at [827, 310] on form "Created By Alexander Strull Requested By Notify the following emails about orde…" at bounding box center [1041, 575] width 917 height 655
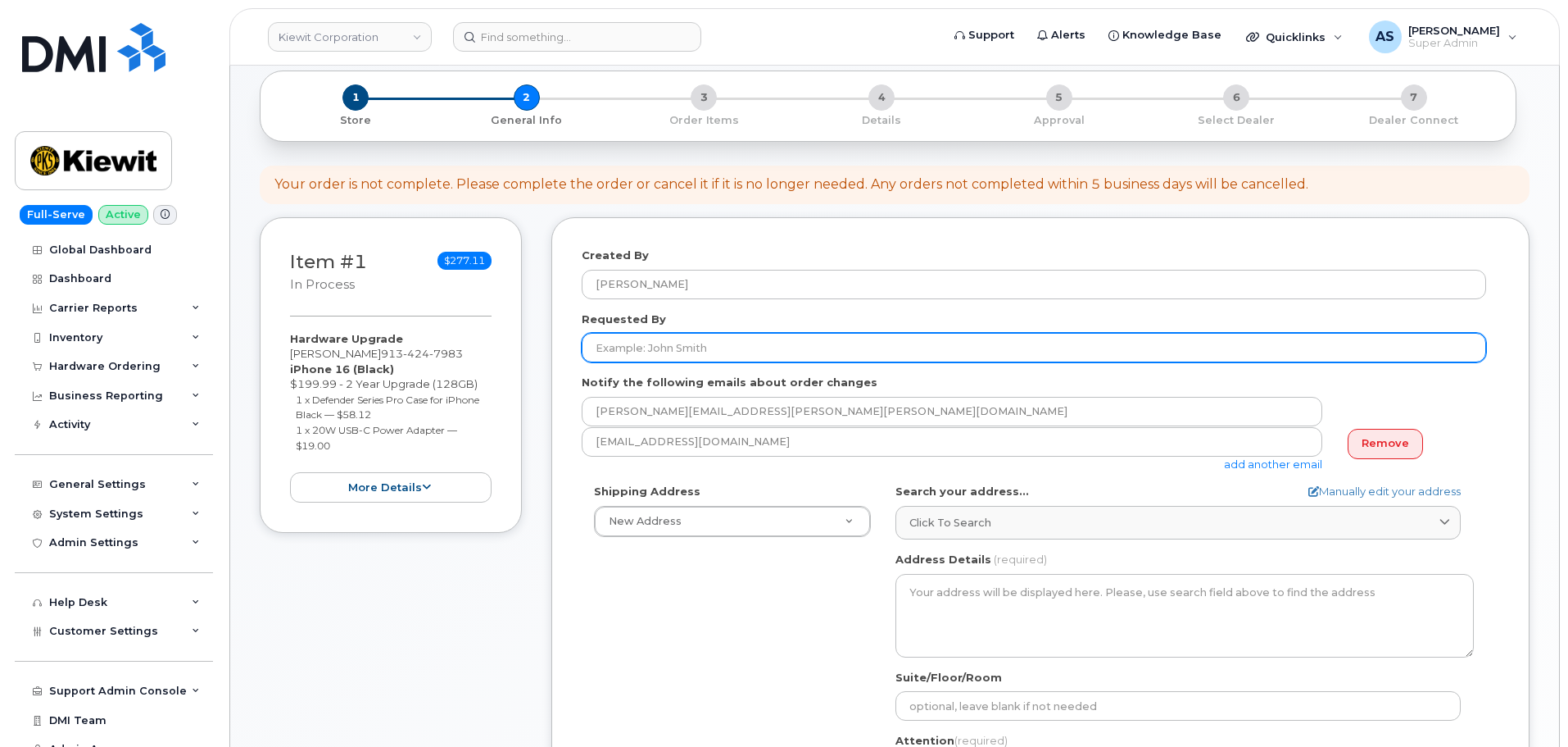
click at [681, 346] on input "Requested By" at bounding box center [1034, 347] width 904 height 29
click at [706, 342] on input "Requested By" at bounding box center [1034, 347] width 904 height 29
paste input "Robin Johnson"
drag, startPoint x: 597, startPoint y: 343, endPoint x: 542, endPoint y: 334, distance: 55.7
click at [542, 334] on div "Item #1 in process $277.11 Hardware Upgrade ROBIN JOHNSON 913 424 7983 iPhone 1…" at bounding box center [894, 587] width 1270 height 740
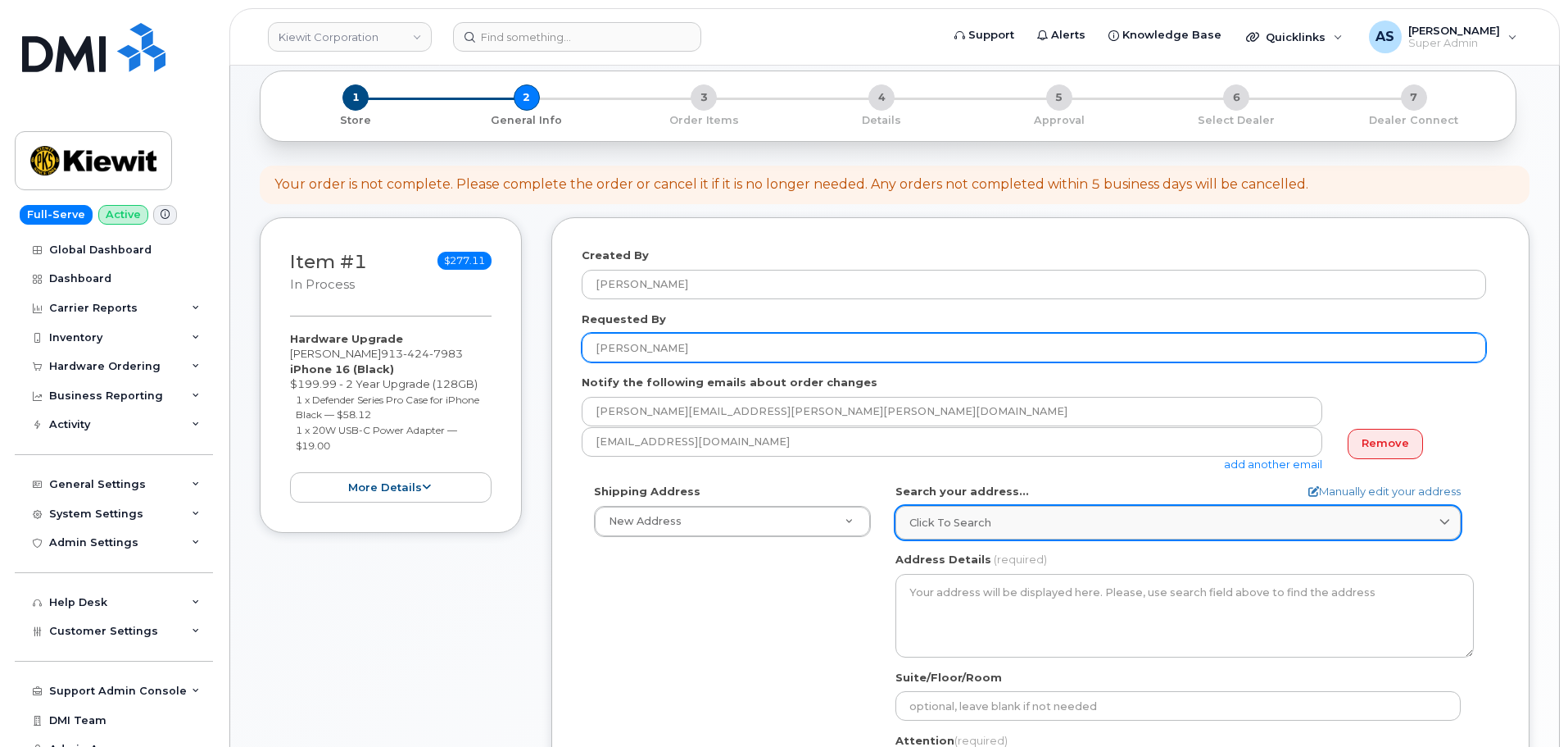
type input "Robin Johnson"
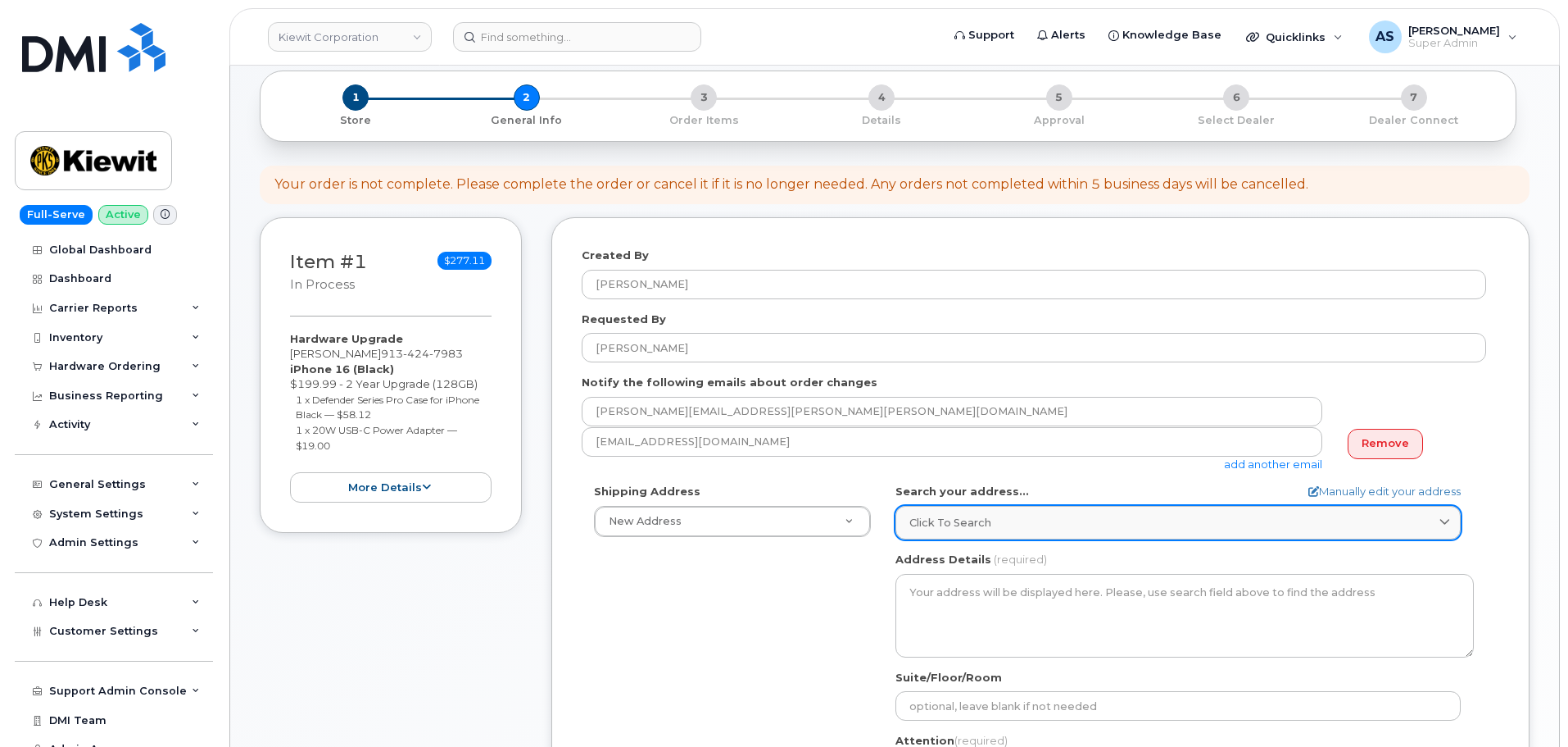
click at [932, 523] on span "Click to search" at bounding box center [951, 522] width 82 height 15
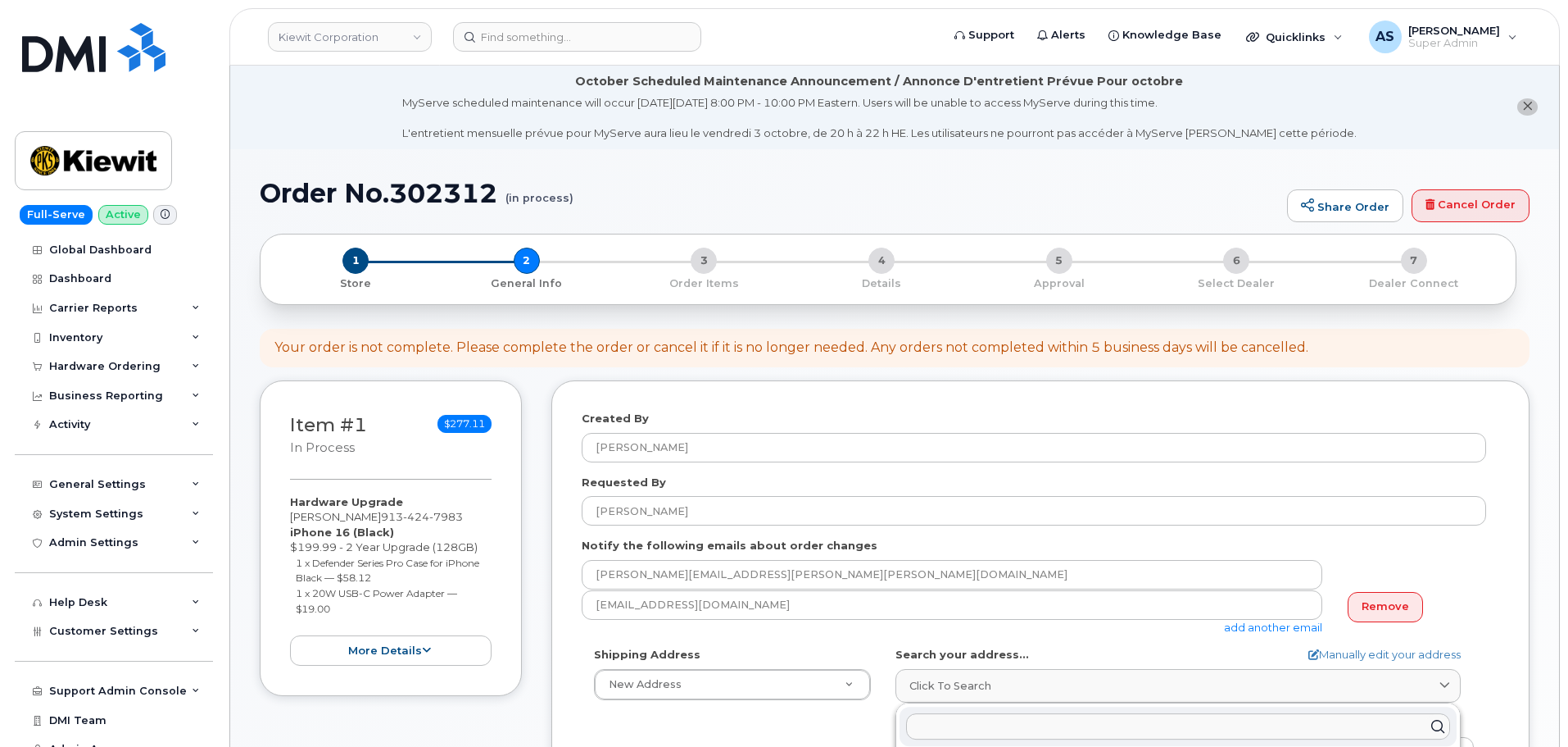
scroll to position [0, 0]
click at [1521, 101] on button "close notification" at bounding box center [1528, 108] width 21 height 17
